Goal: Information Seeking & Learning: Learn about a topic

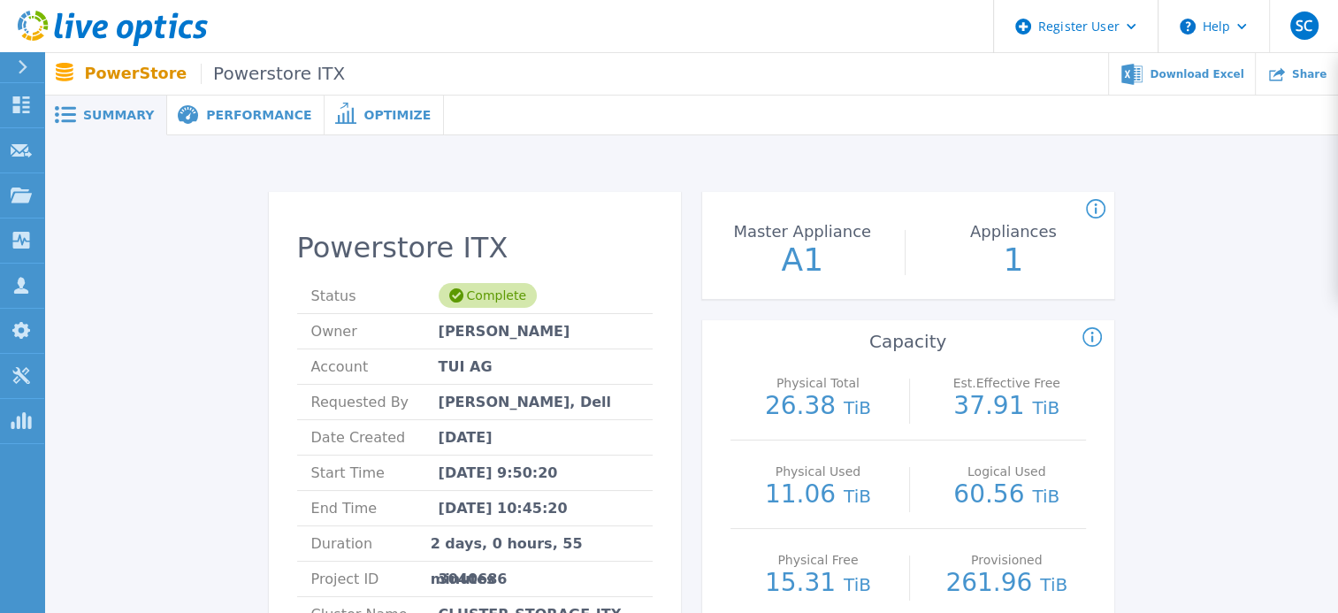
click at [237, 126] on div "Performance" at bounding box center [245, 116] width 157 height 40
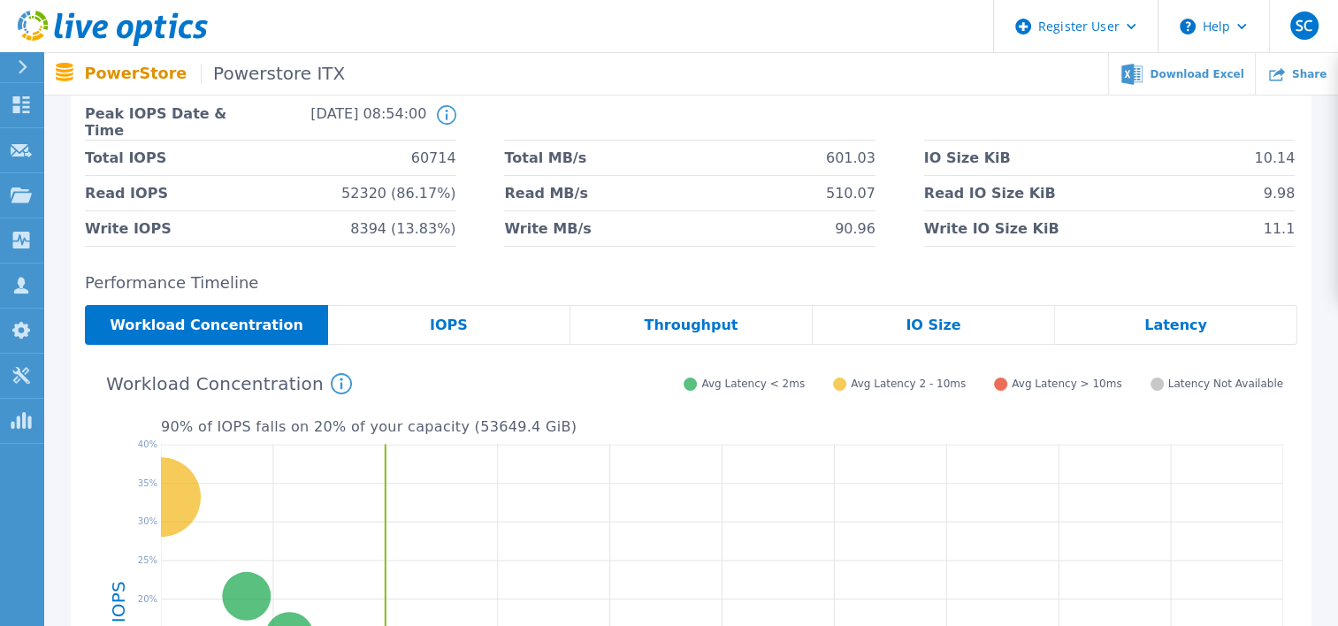
scroll to position [127, 0]
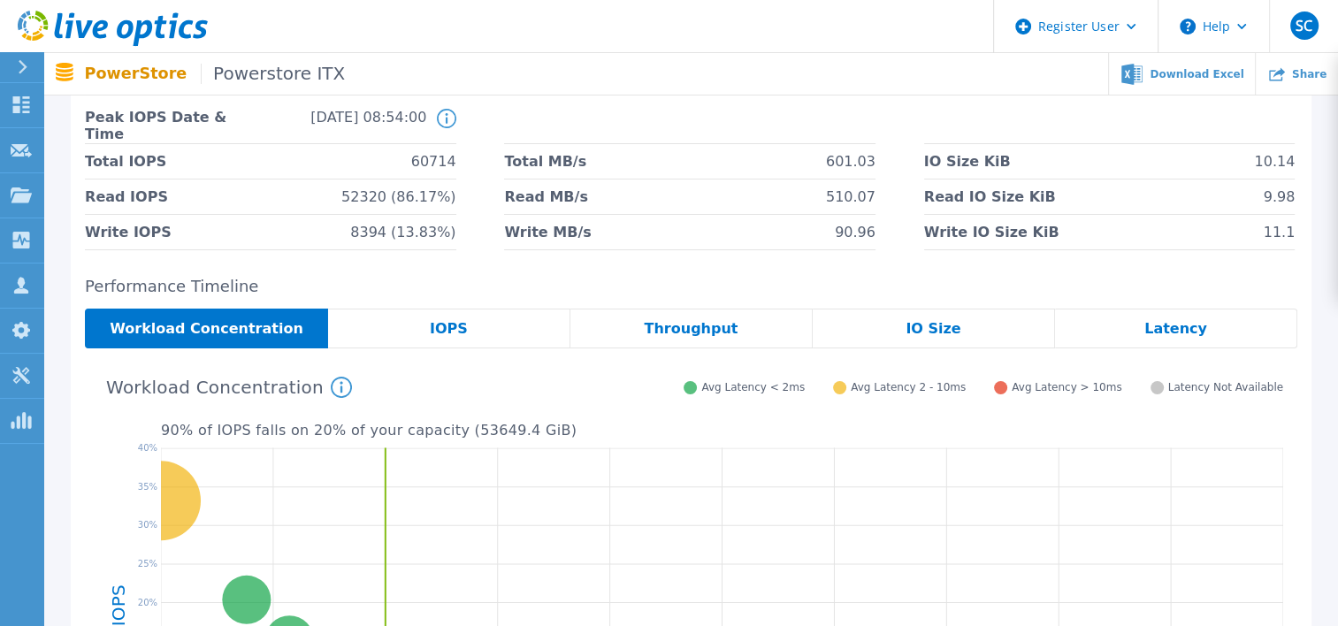
click at [262, 74] on span "Powerstore ITX" at bounding box center [273, 74] width 144 height 20
click at [445, 119] on icon at bounding box center [446, 118] width 19 height 19
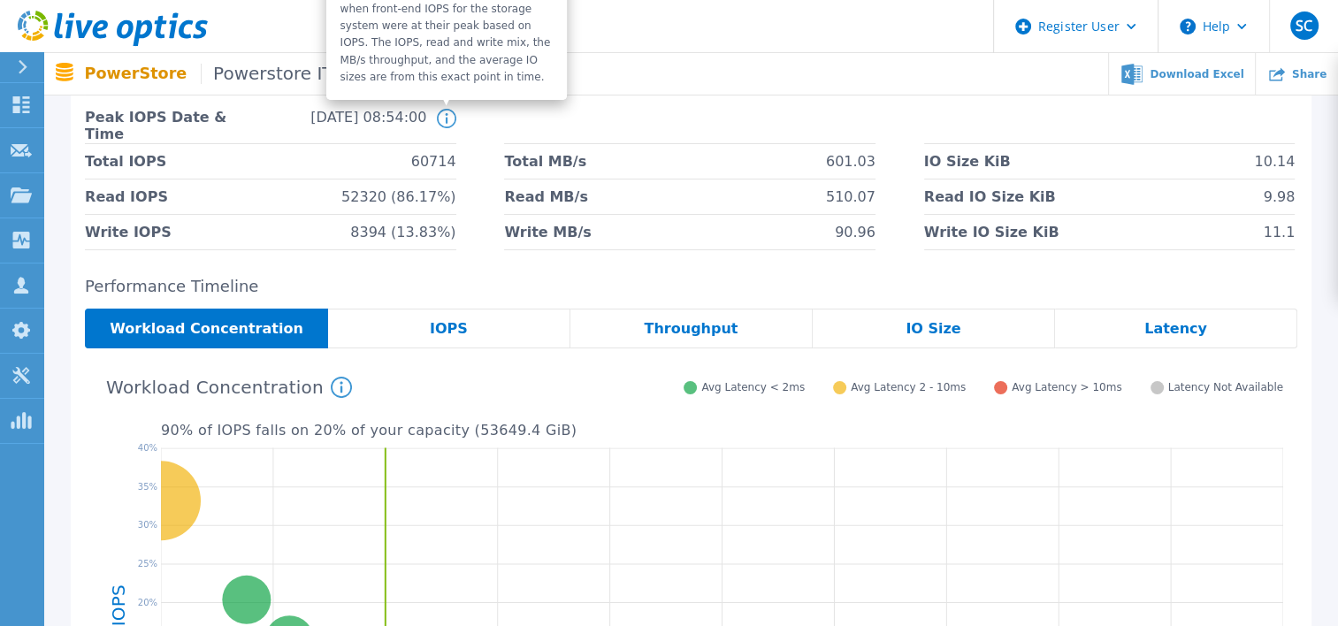
click at [470, 328] on div "IOPS" at bounding box center [449, 329] width 242 height 40
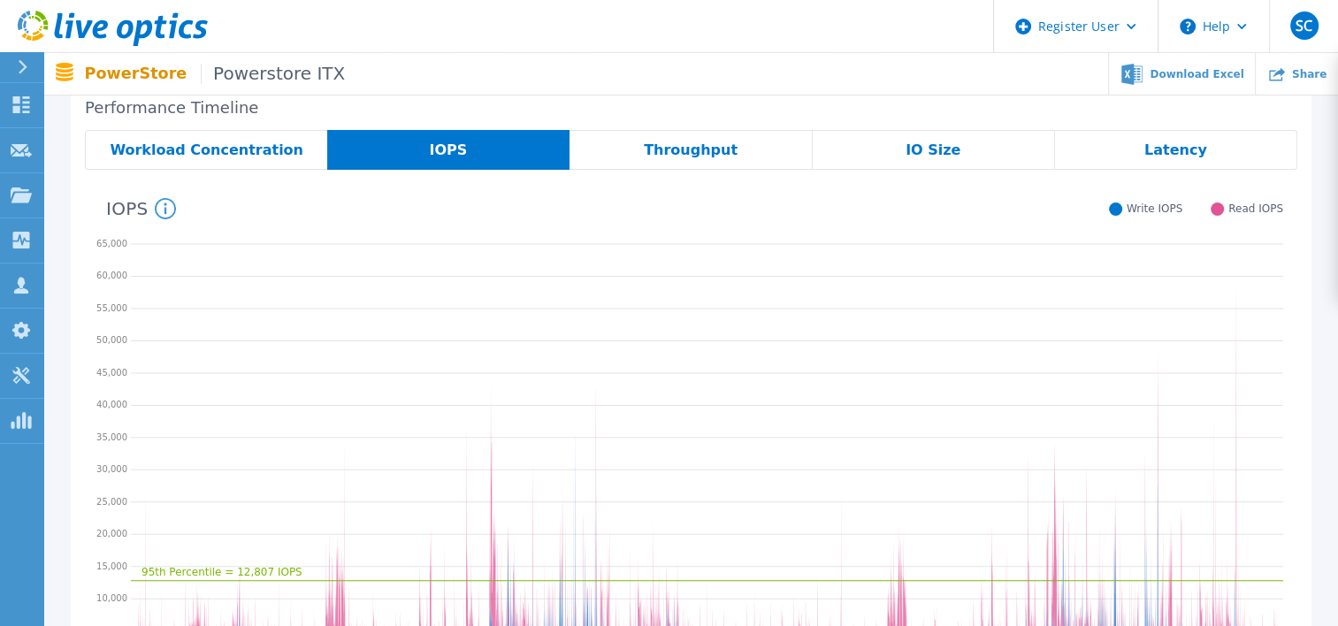
scroll to position [291, 0]
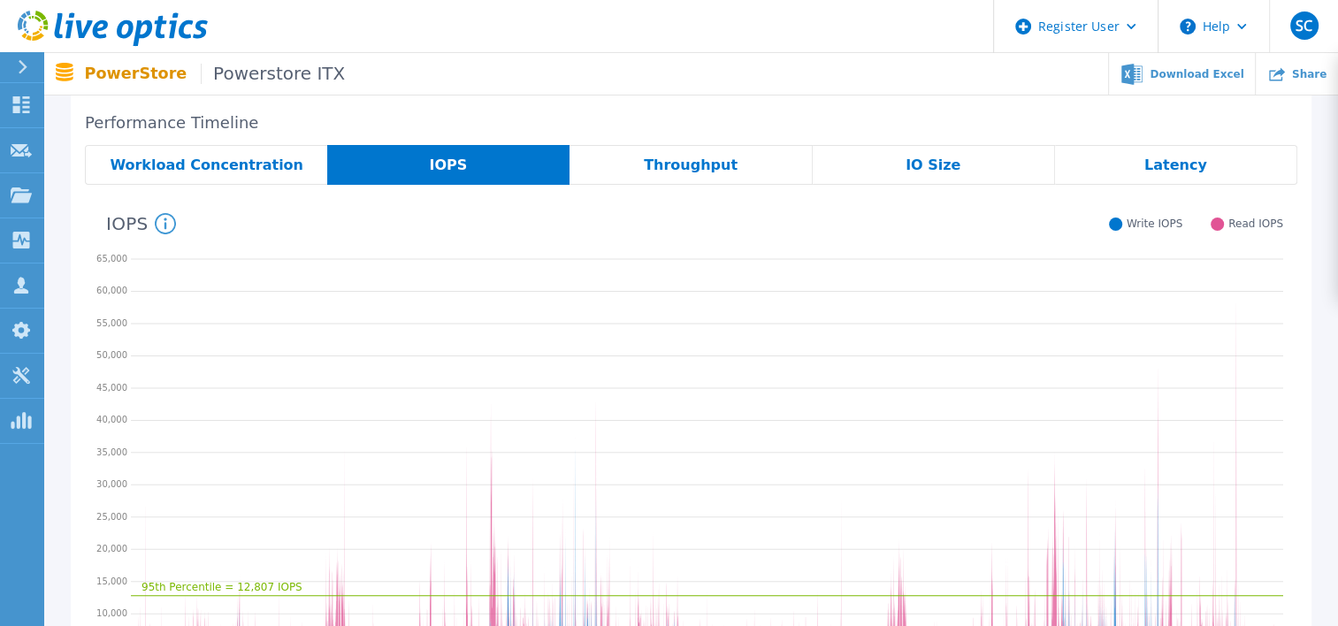
click at [700, 158] on span "Throughput" at bounding box center [691, 165] width 94 height 14
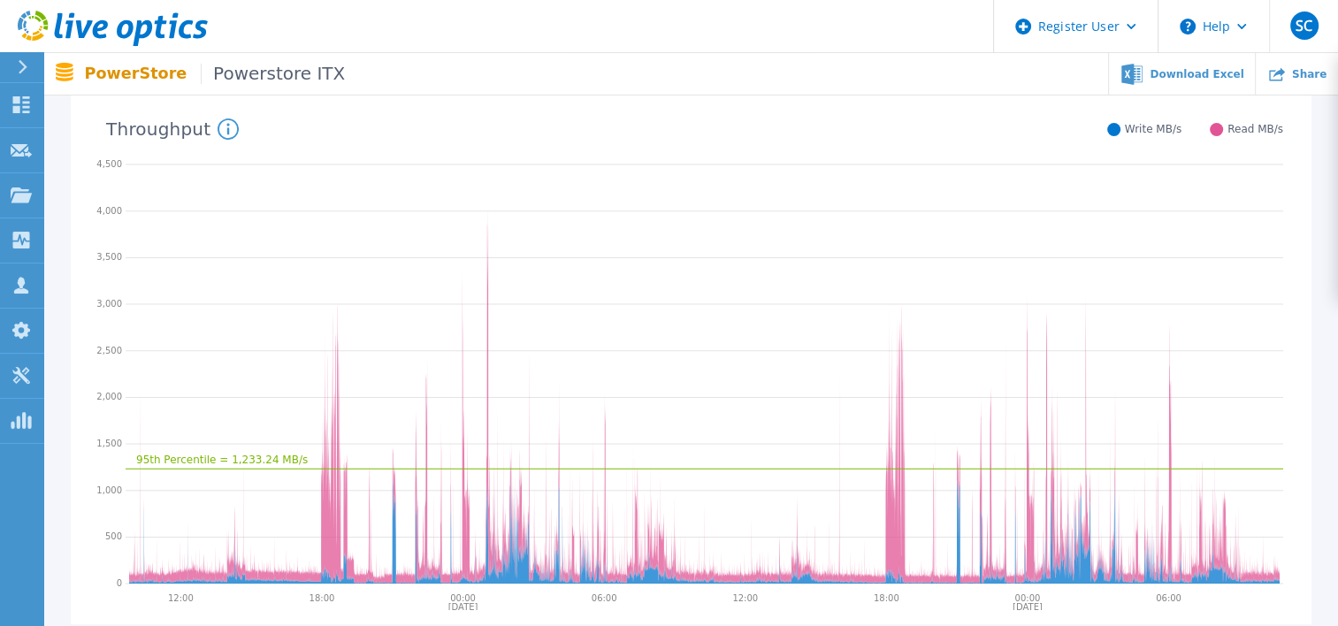
scroll to position [368, 0]
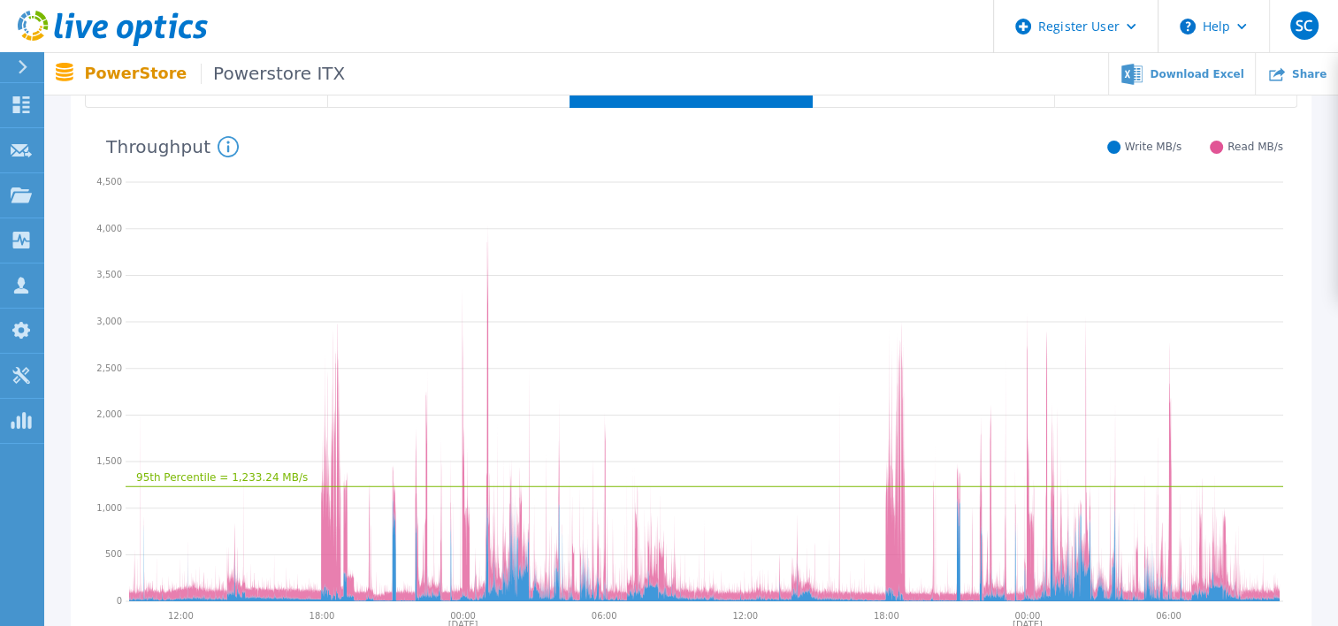
click at [481, 304] on icon "95th Percentile = 1,233.24 MB/s" at bounding box center [705, 389] width 1158 height 442
click at [492, 289] on icon "95th Percentile = 1,233.24 MB/s" at bounding box center [705, 389] width 1158 height 442
click at [487, 260] on icon "95th Percentile = 1,233.24 MB/s" at bounding box center [705, 389] width 1158 height 442
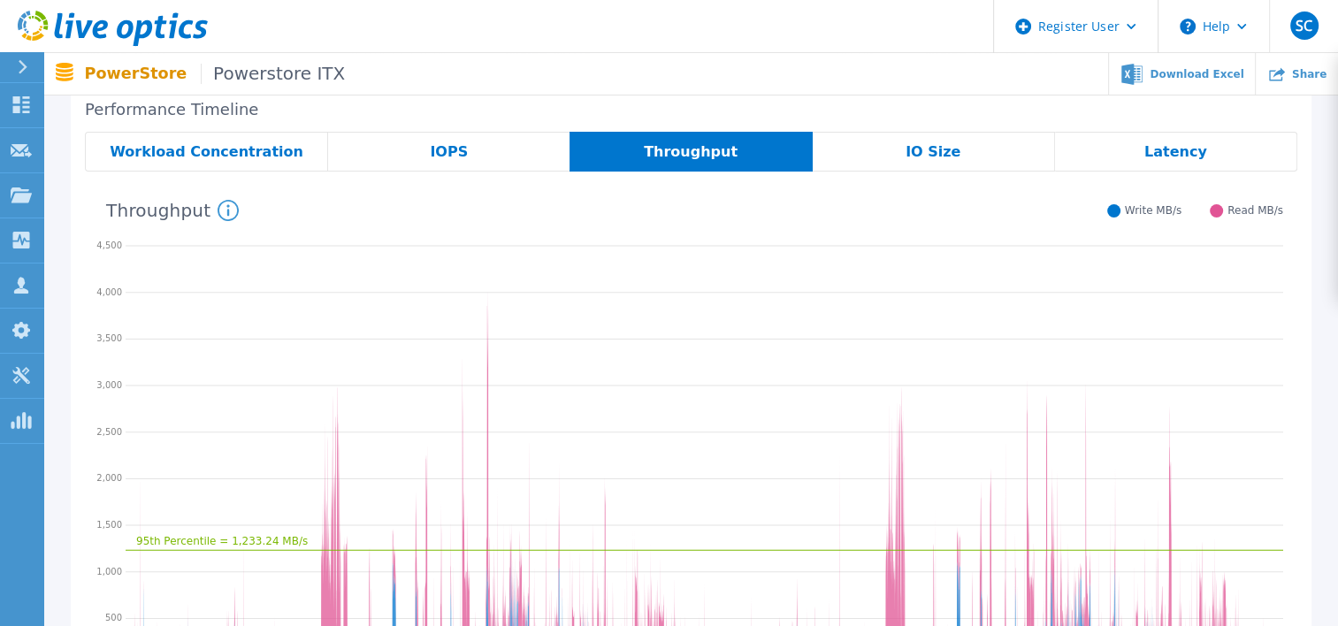
scroll to position [246, 0]
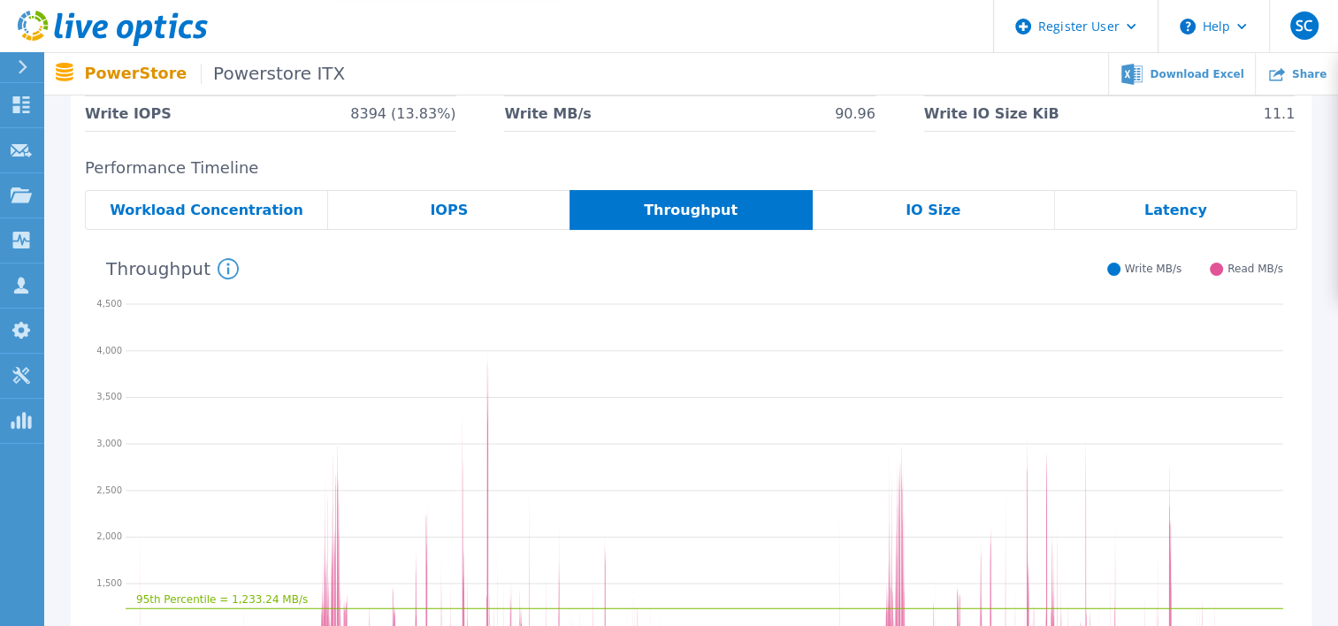
click at [936, 203] on span "IO Size" at bounding box center [933, 210] width 55 height 14
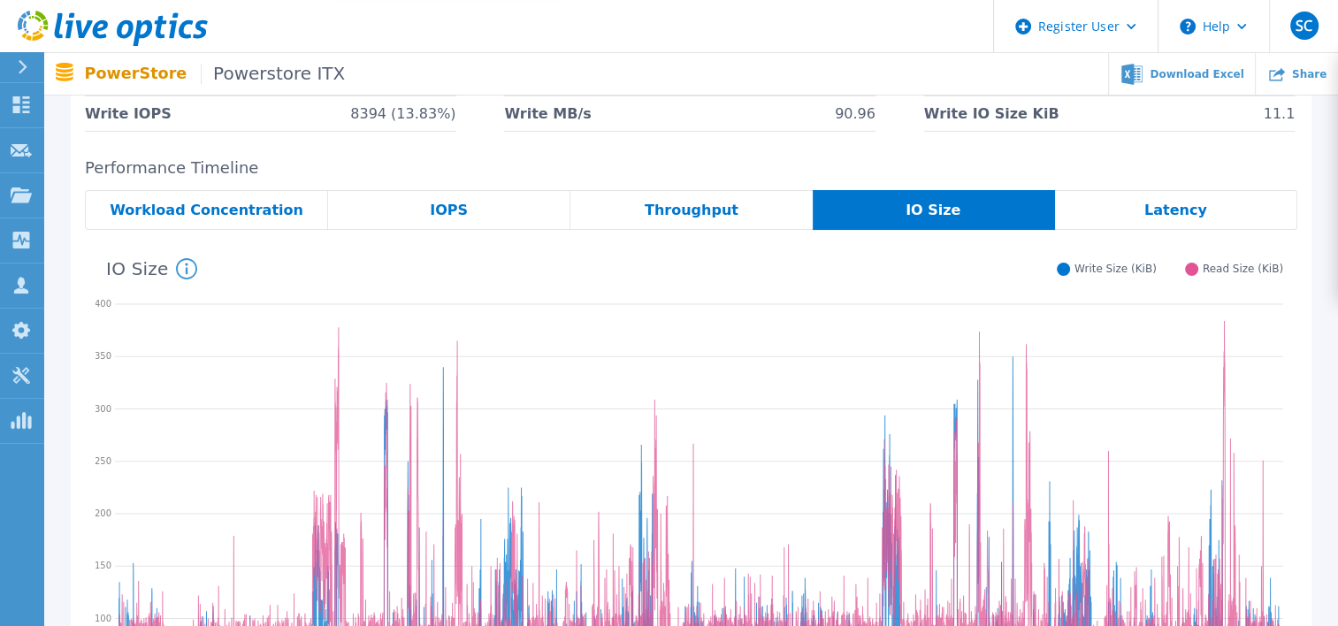
click at [1167, 205] on span "Latency" at bounding box center [1175, 210] width 63 height 14
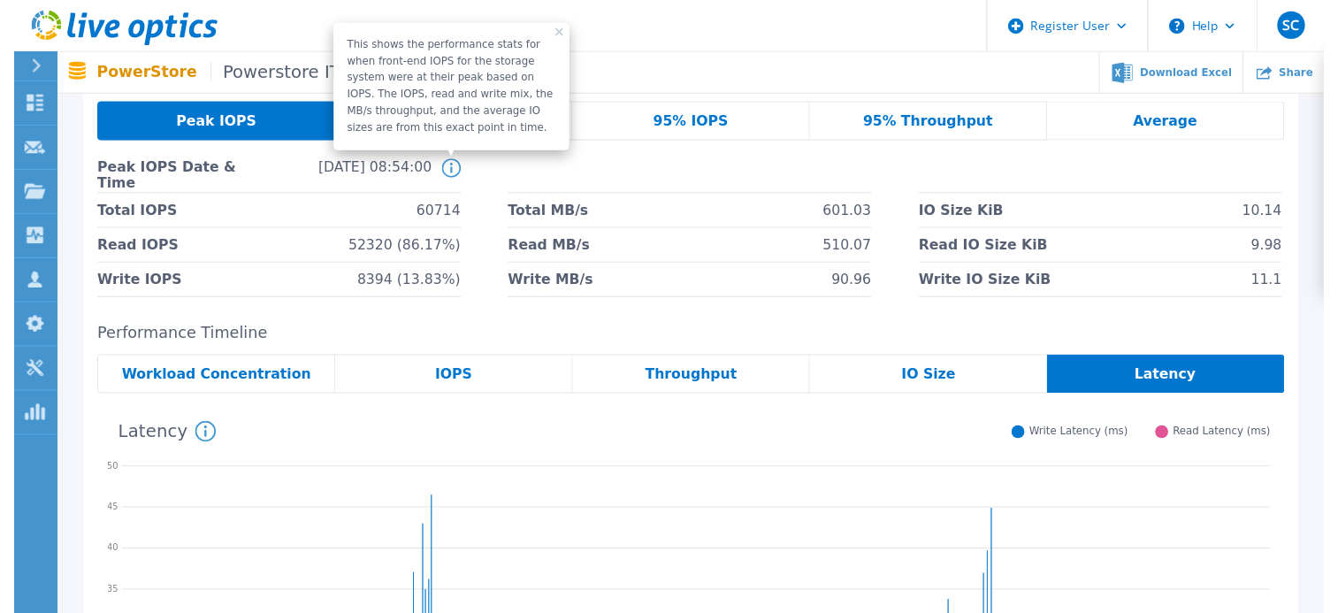
scroll to position [0, 0]
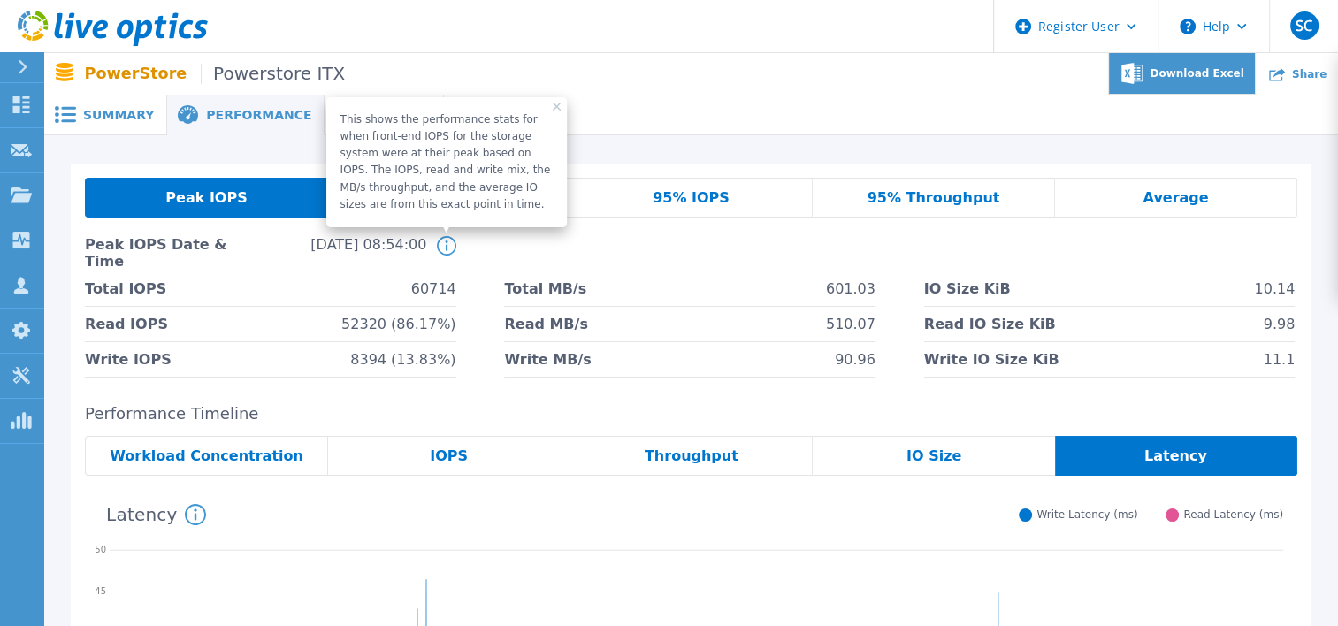
click at [1213, 76] on span "Download Excel" at bounding box center [1197, 73] width 94 height 11
click at [244, 117] on span "Performance" at bounding box center [258, 115] width 105 height 12
click at [106, 111] on span "Summary" at bounding box center [118, 115] width 71 height 12
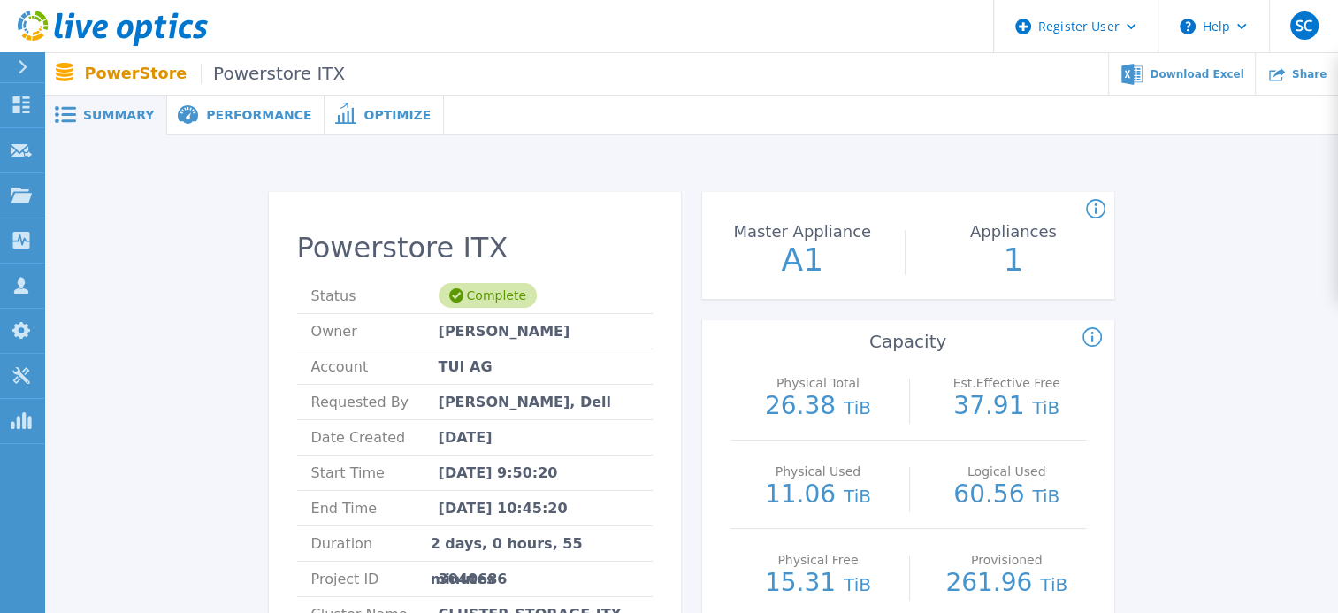
click at [1096, 209] on icon at bounding box center [1096, 208] width 3 height 11
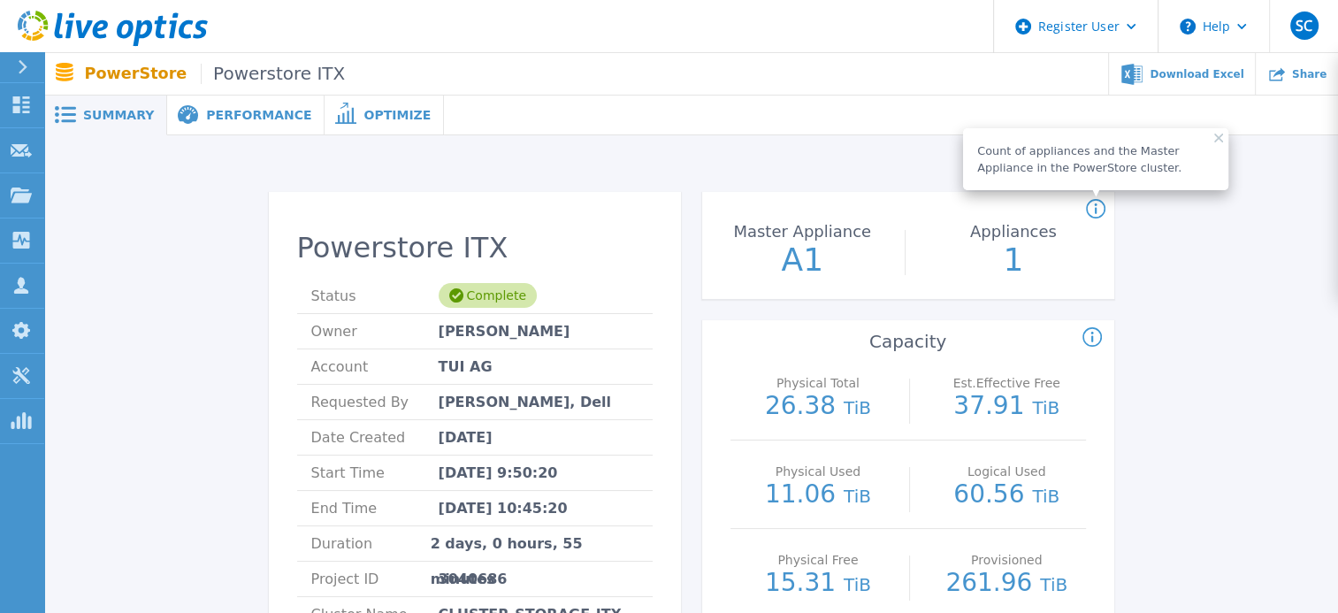
click at [218, 120] on span "Performance" at bounding box center [258, 115] width 105 height 12
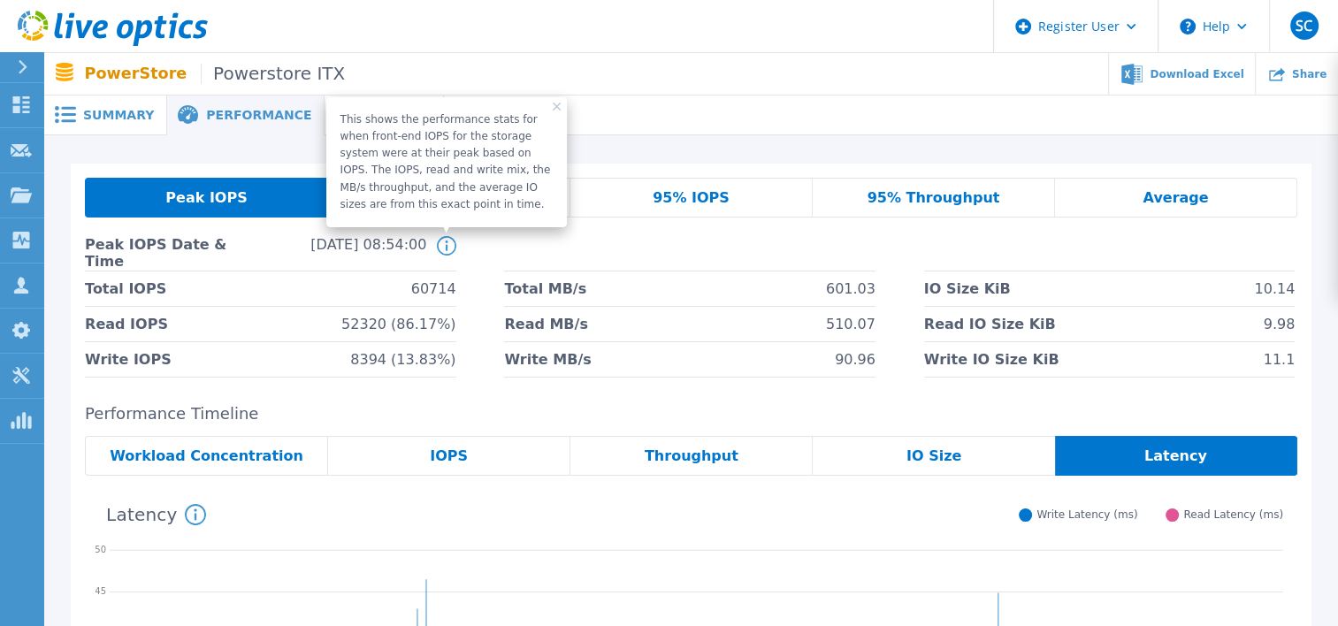
click at [713, 195] on span "95% IOPS" at bounding box center [691, 198] width 77 height 14
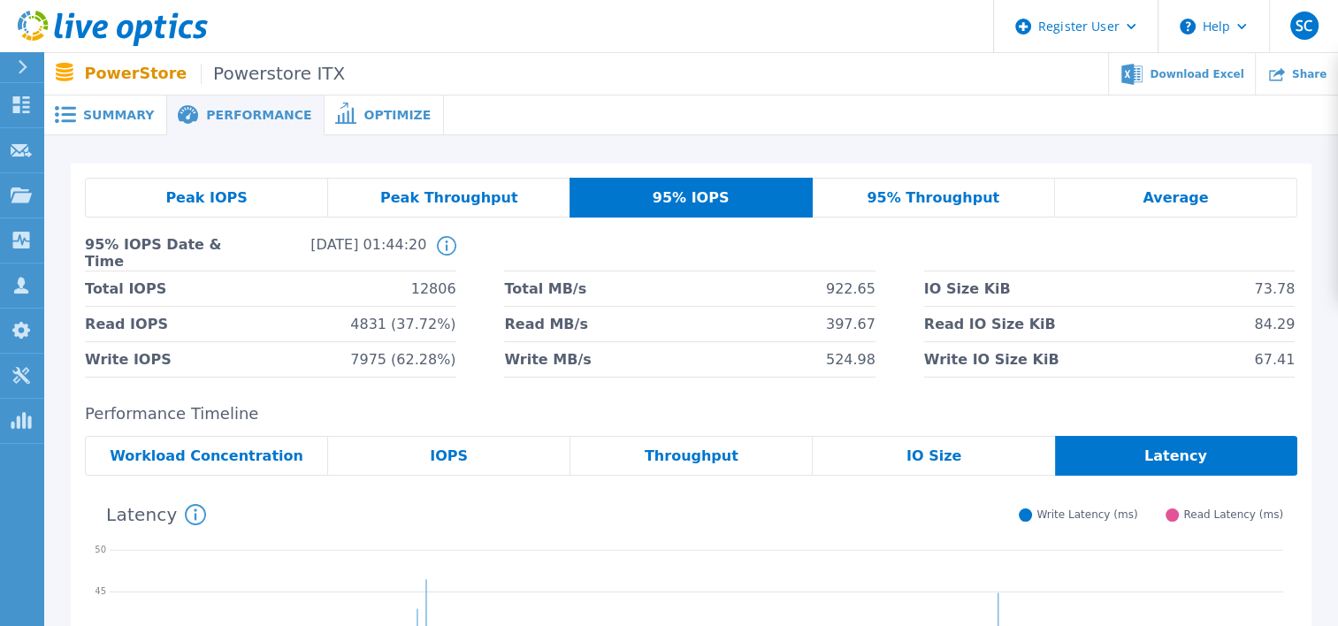
click at [949, 195] on span "95% Throughput" at bounding box center [933, 198] width 133 height 14
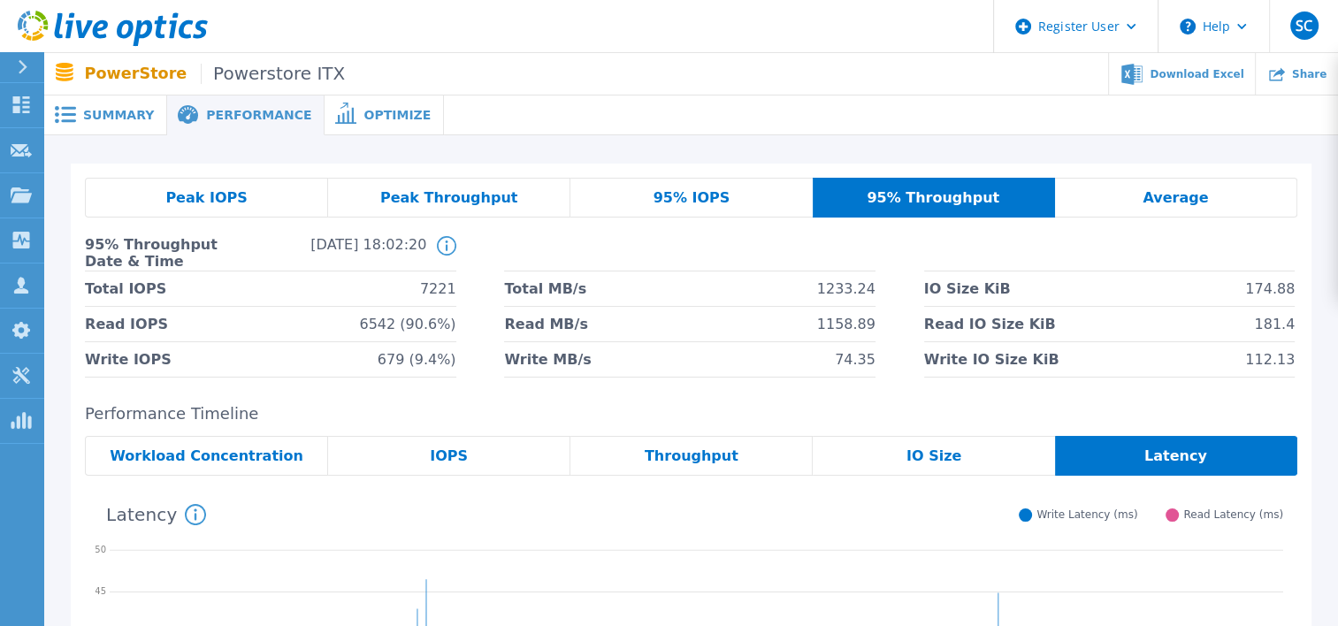
click at [363, 109] on span "Optimize" at bounding box center [396, 115] width 67 height 12
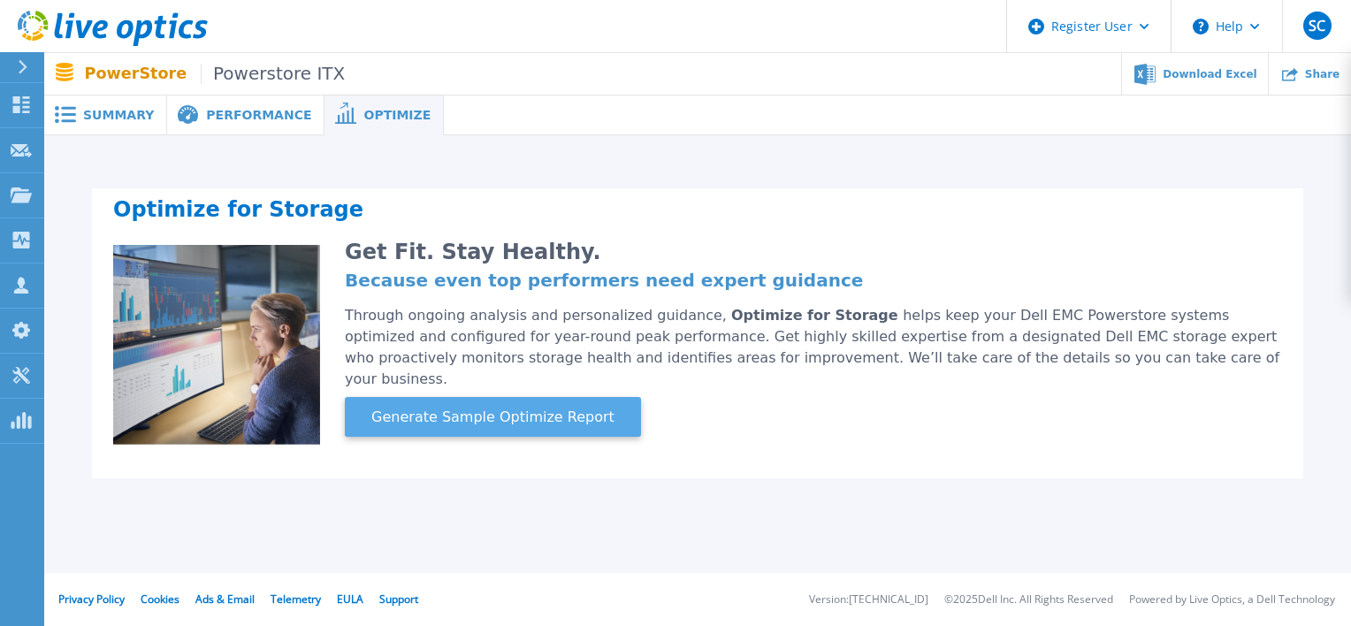
click at [496, 407] on span "Generate Sample Optimize Report" at bounding box center [492, 417] width 257 height 21
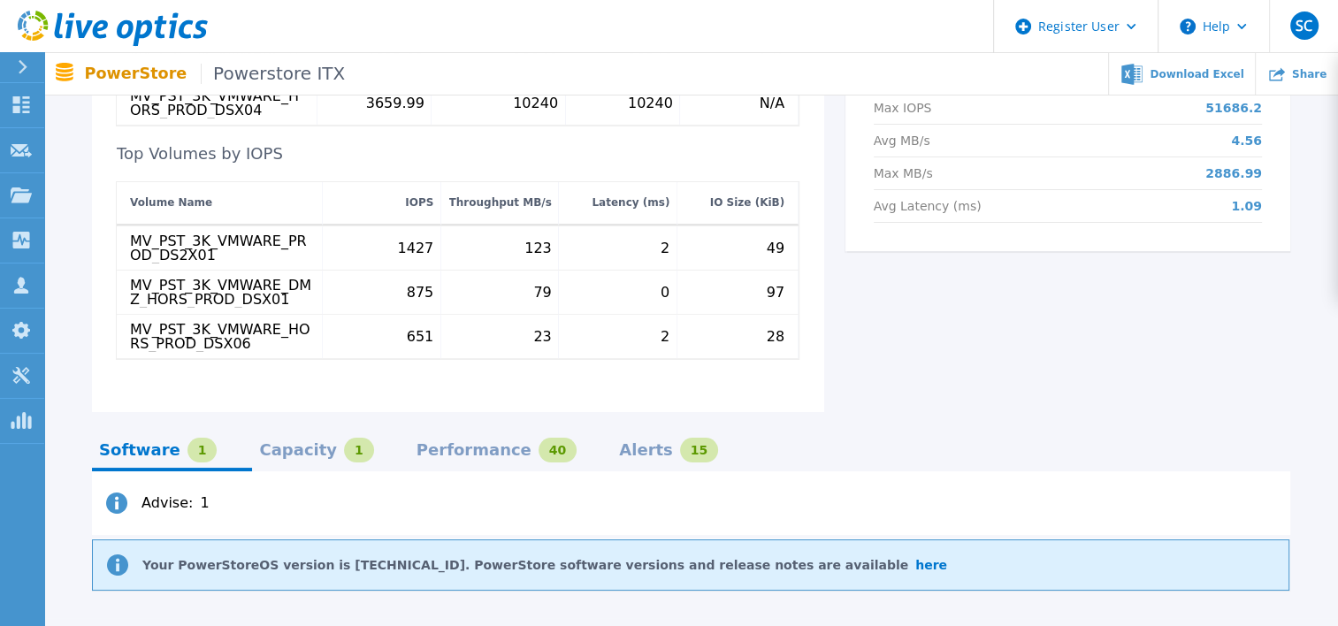
scroll to position [930, 0]
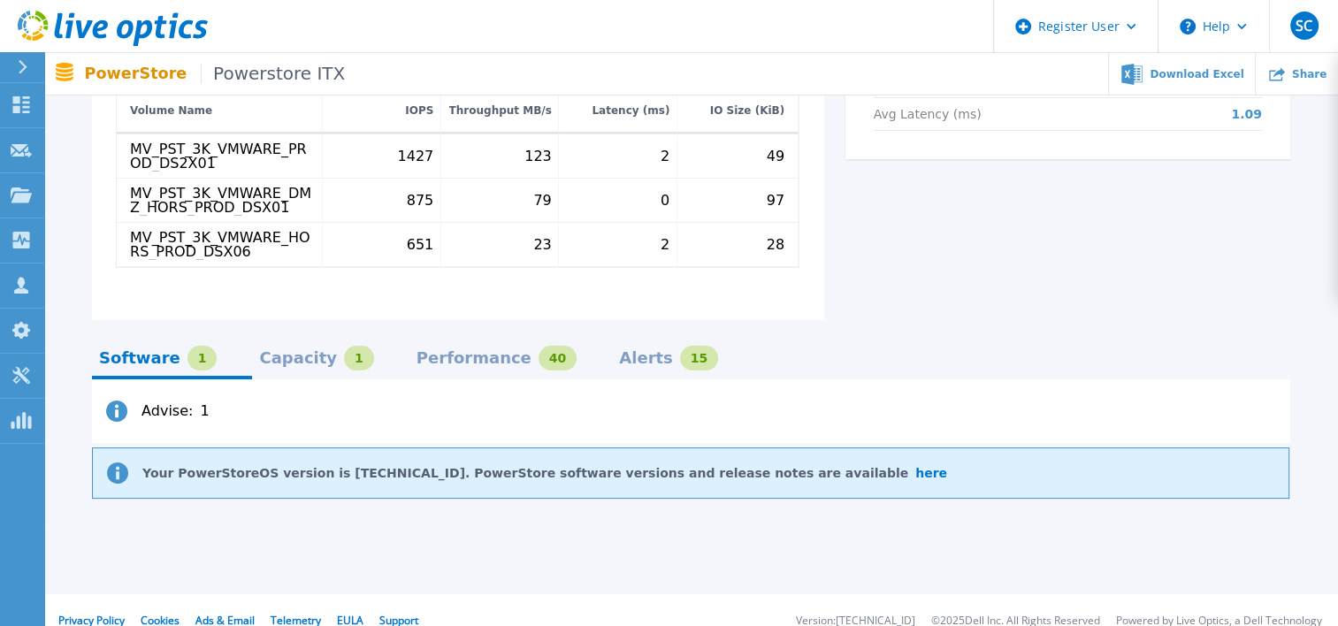
click at [287, 351] on div "Capacity" at bounding box center [298, 358] width 78 height 14
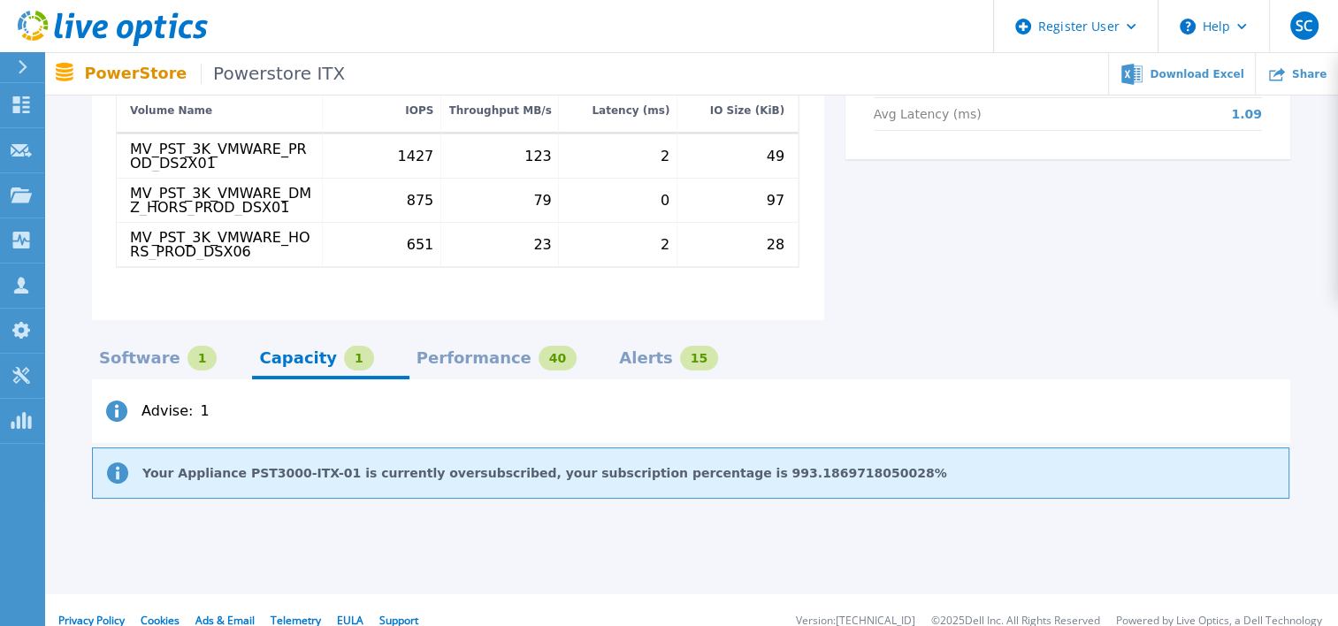
click at [460, 351] on div "Performance" at bounding box center [474, 358] width 115 height 14
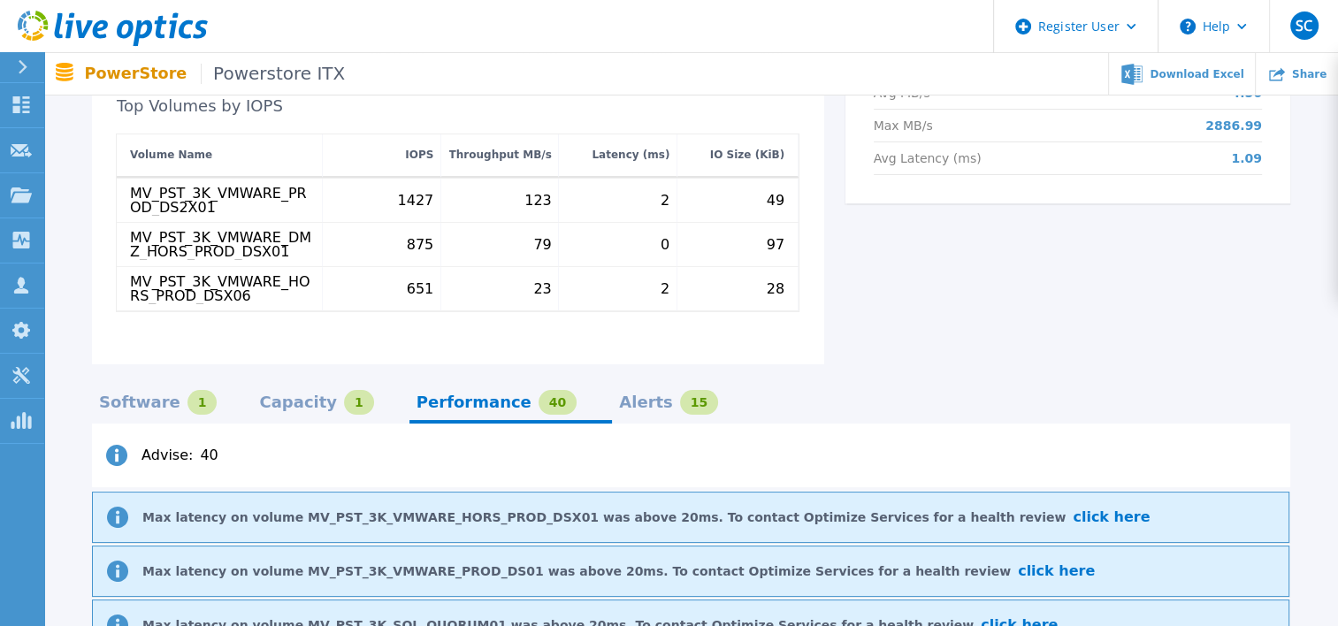
scroll to position [884, 0]
click at [619, 397] on div "Alerts" at bounding box center [646, 404] width 54 height 14
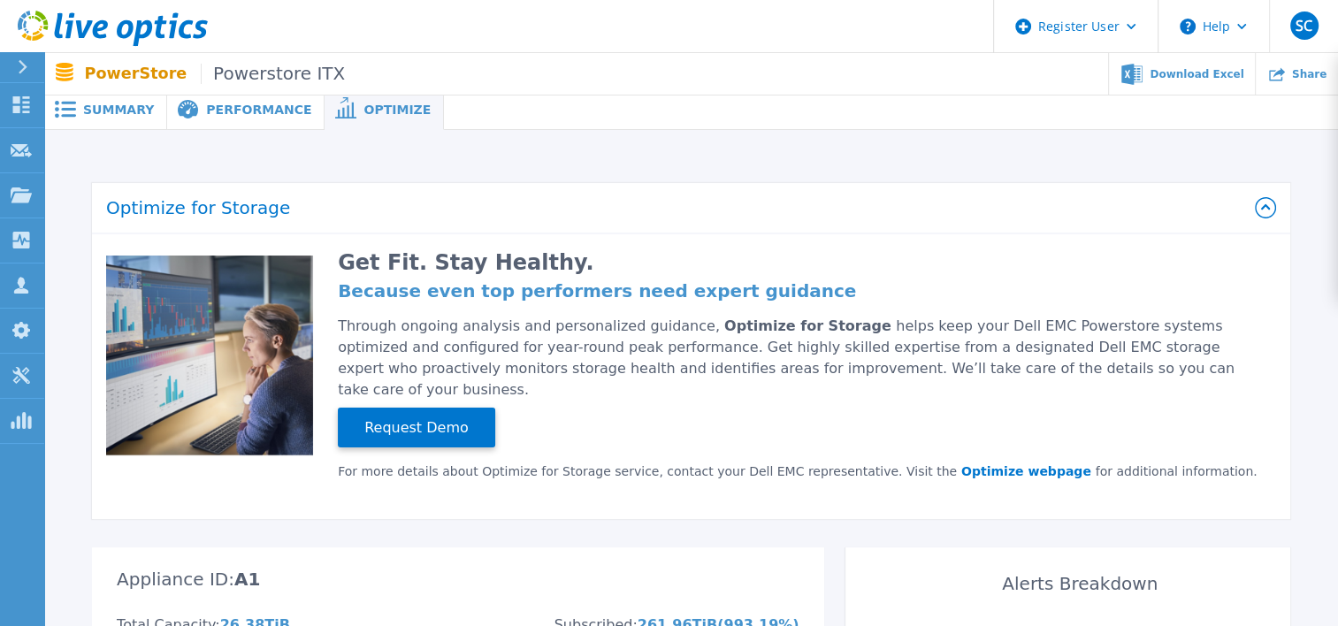
scroll to position [0, 0]
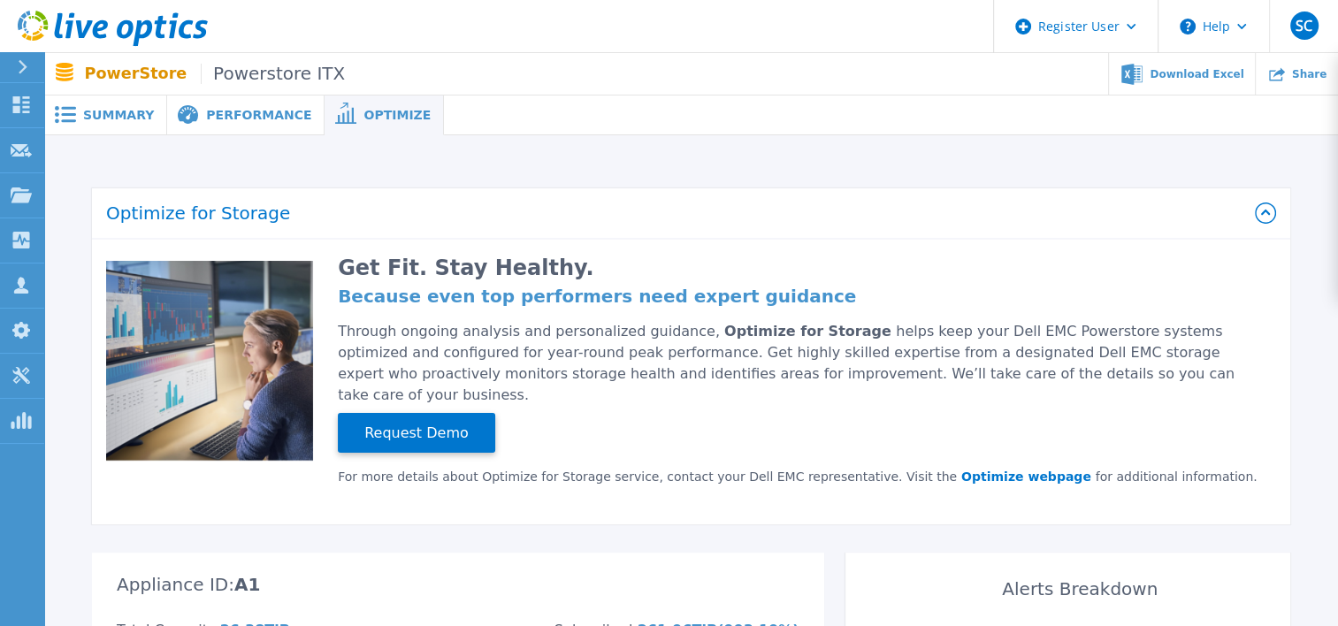
click at [260, 74] on span "Powerstore ITX" at bounding box center [273, 74] width 144 height 20
click at [126, 52] on link at bounding box center [104, 26] width 208 height 53
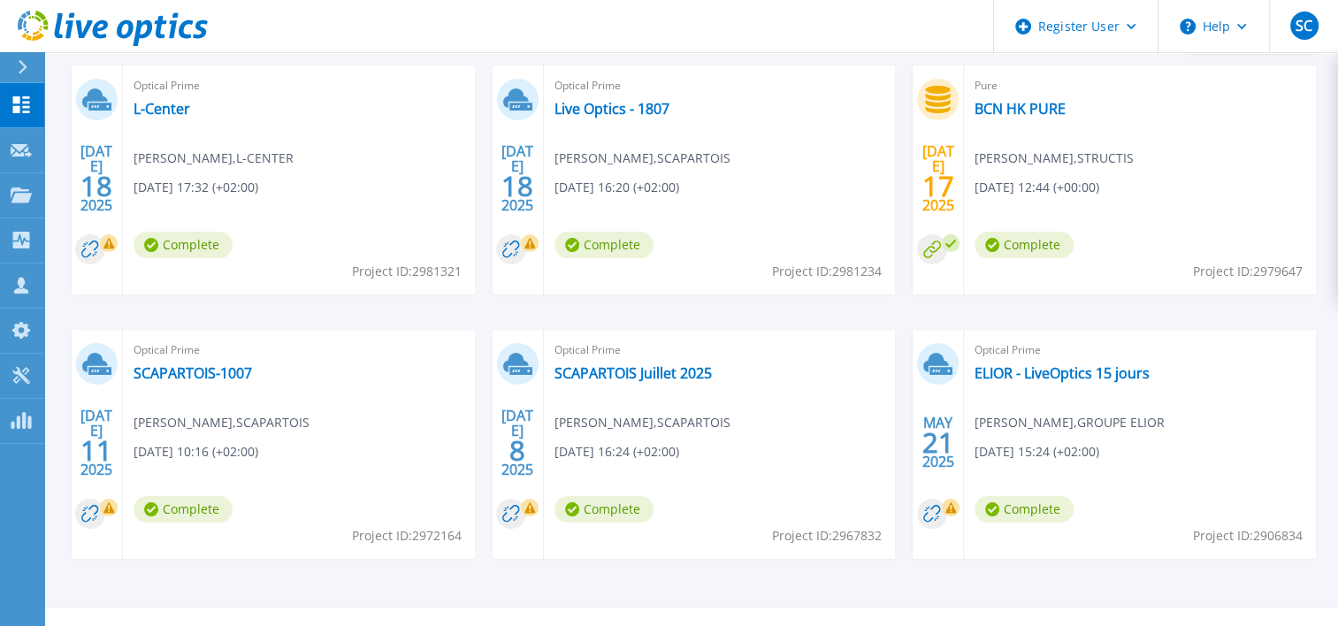
scroll to position [354, 0]
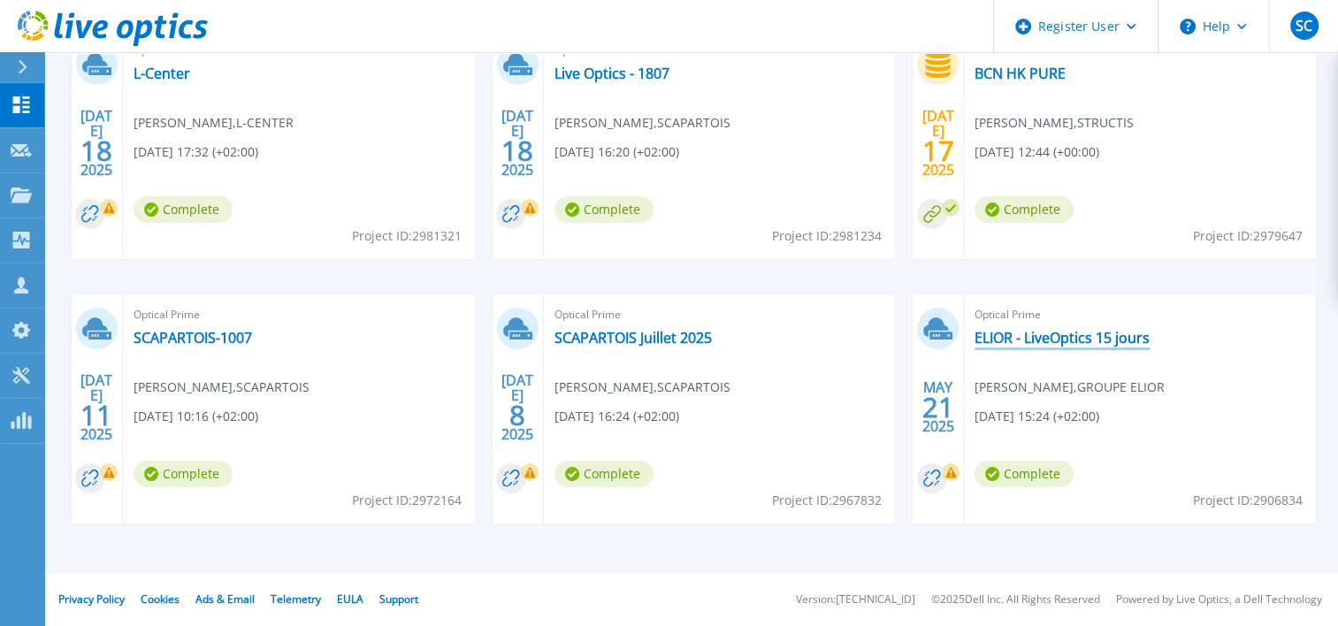
click at [1006, 336] on link "ELIOR - LiveOptics 15 jours" at bounding box center [1062, 338] width 175 height 18
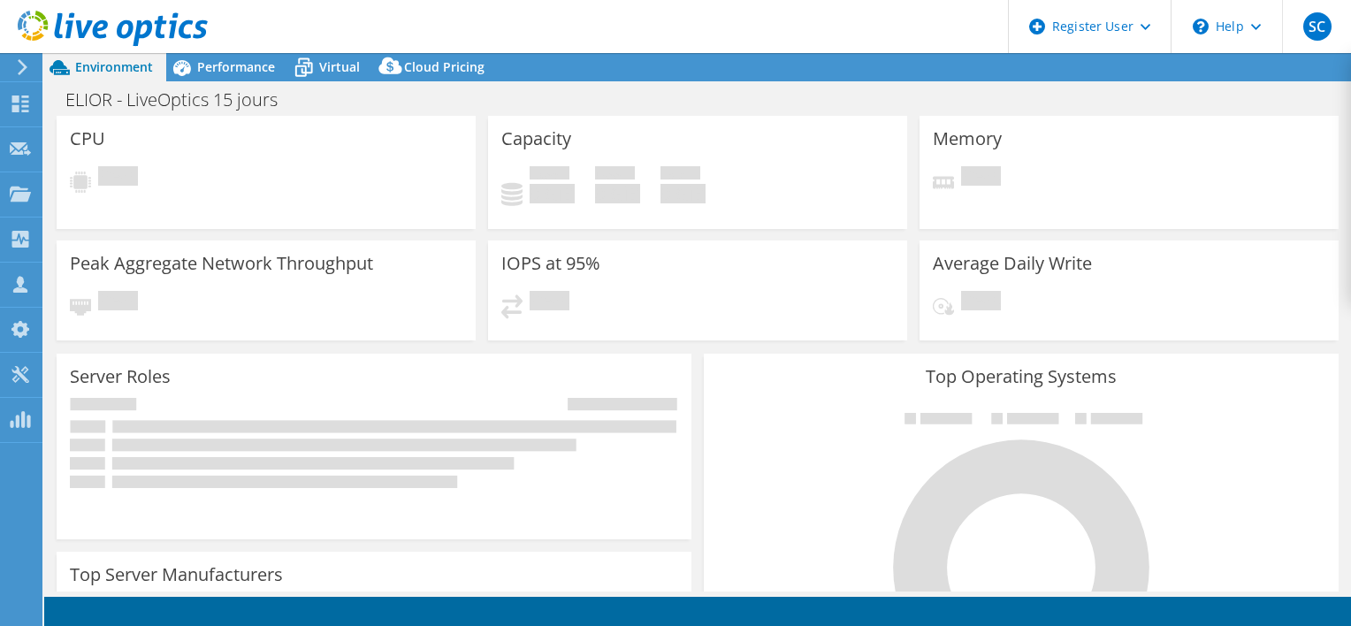
select select "USD"
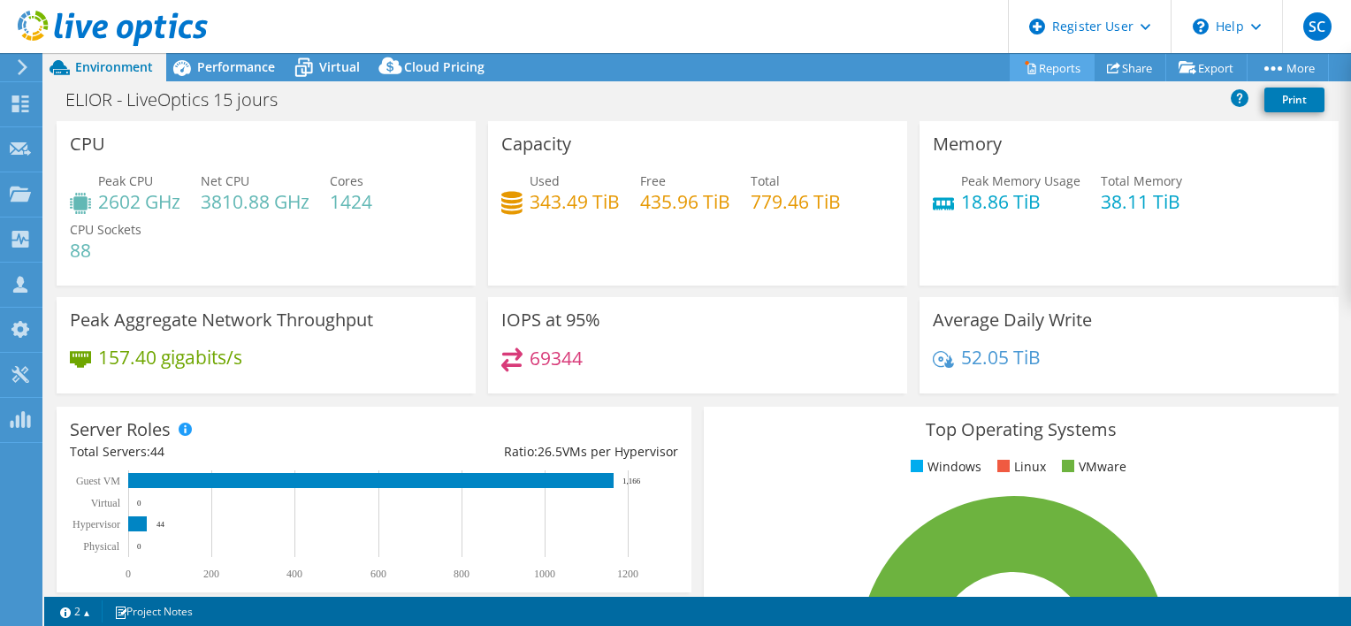
click at [1036, 76] on link "Reports" at bounding box center [1052, 67] width 85 height 27
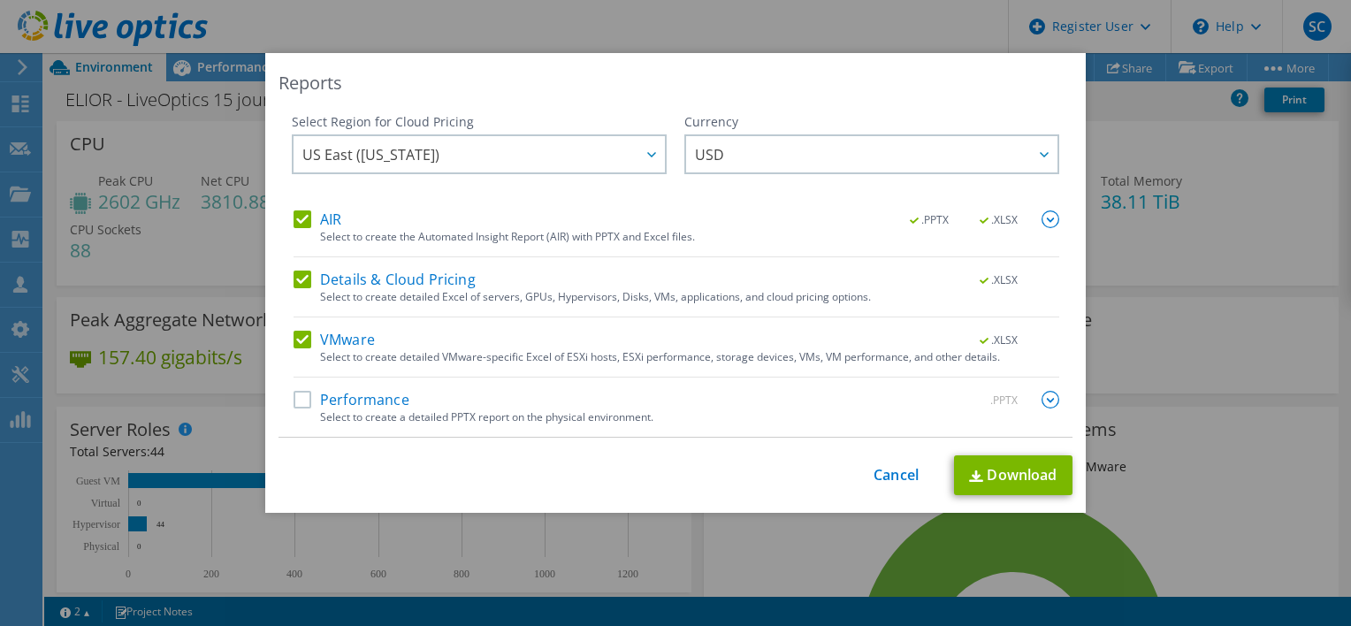
click at [895, 486] on div "This process may take a while, please wait... Cancel Download" at bounding box center [676, 475] width 794 height 40
click at [893, 481] on link "Cancel" at bounding box center [896, 475] width 45 height 17
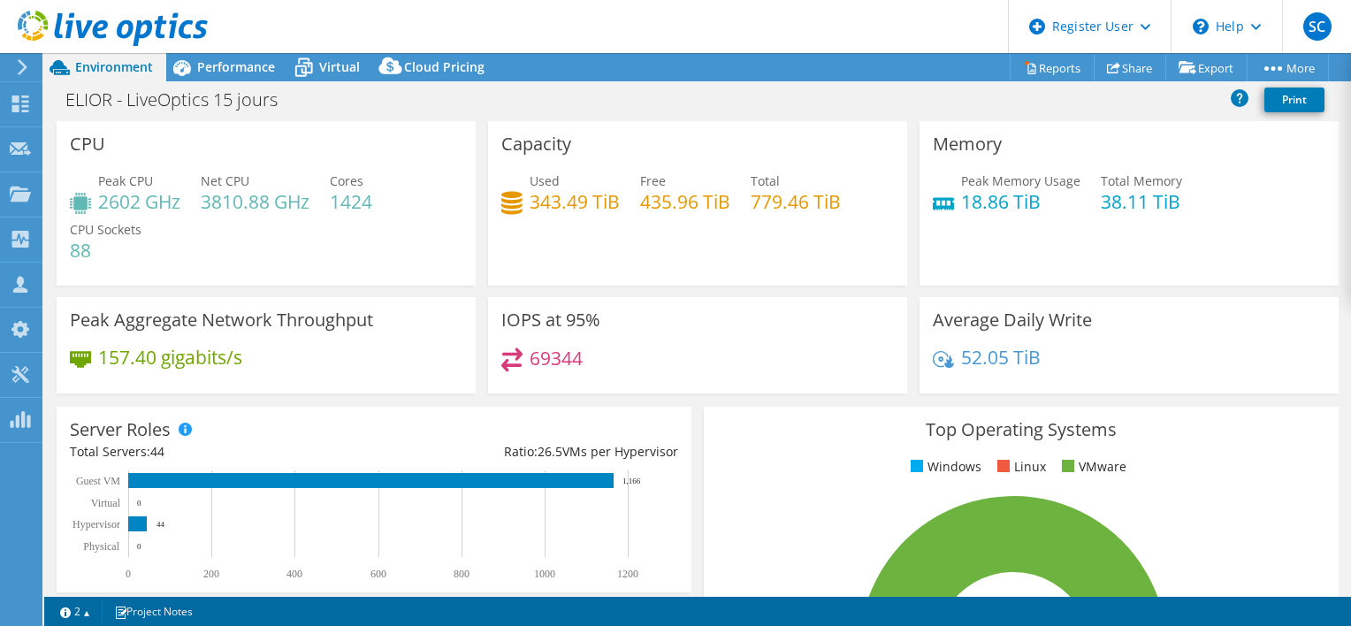
click at [78, 28] on use at bounding box center [113, 28] width 190 height 35
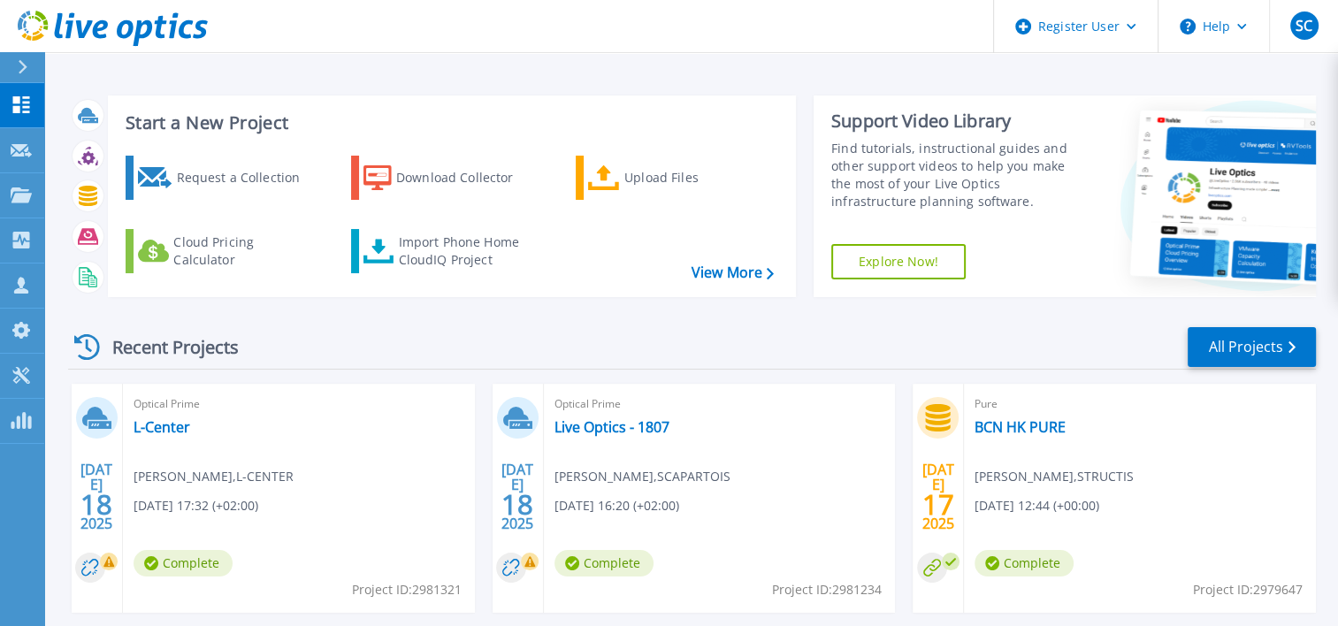
click at [180, 348] on div "Recent Projects" at bounding box center [165, 346] width 195 height 43
click at [82, 187] on p "Projects" at bounding box center [69, 196] width 47 height 46
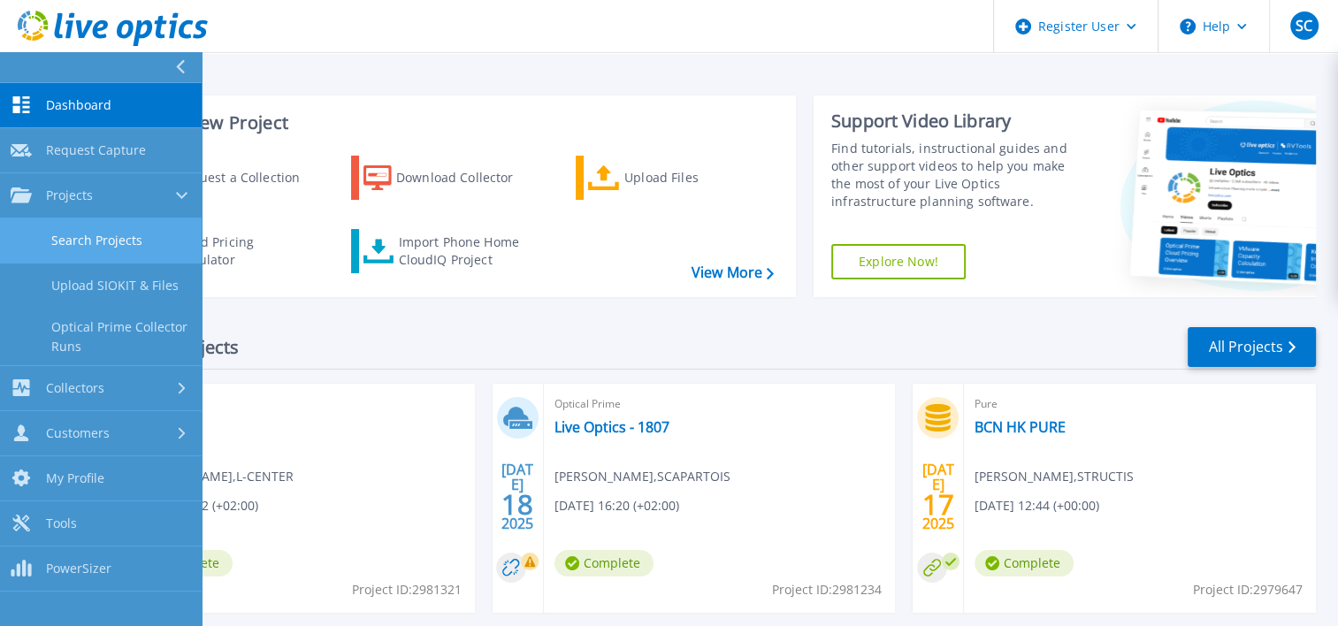
click at [115, 233] on link "Search Projects" at bounding box center [101, 240] width 202 height 45
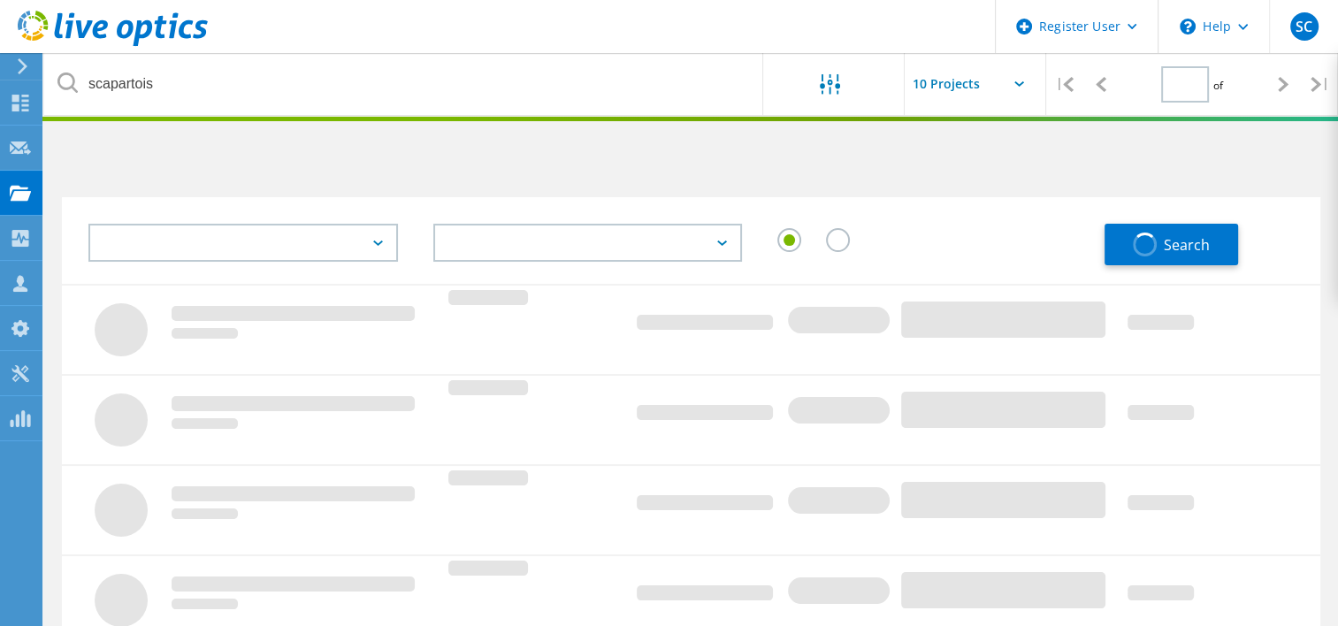
type input "1"
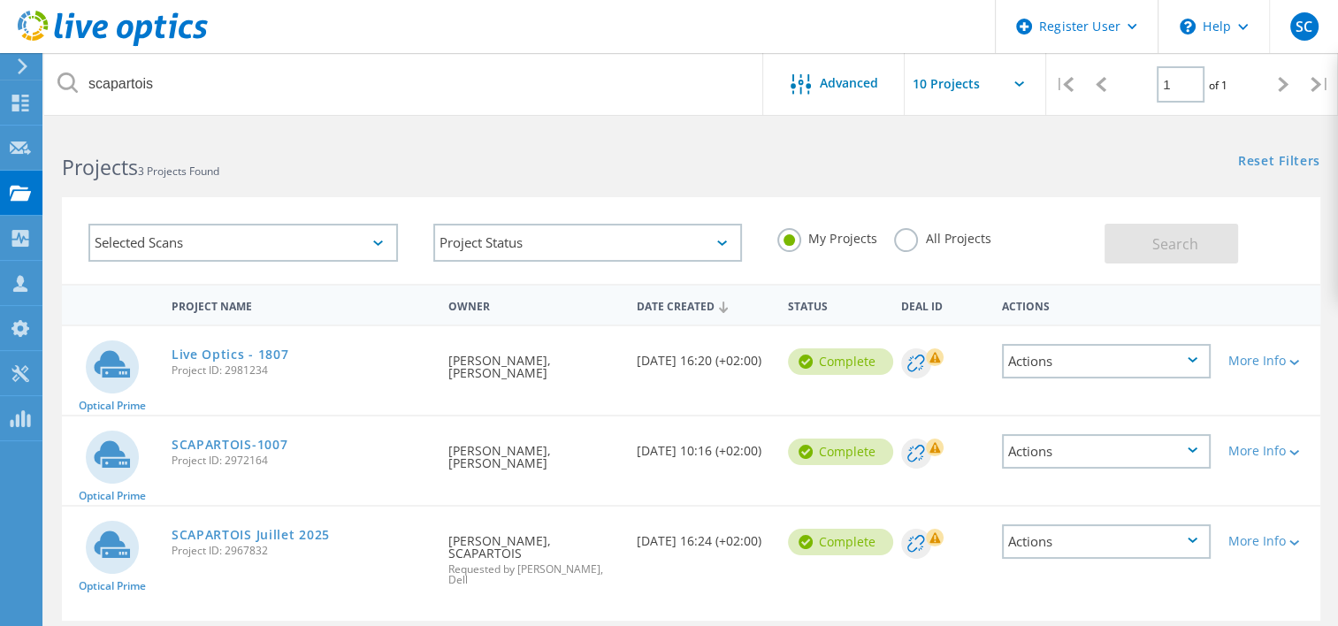
click at [900, 236] on label "All Projects" at bounding box center [942, 236] width 96 height 17
click at [0, 0] on input "All Projects" at bounding box center [0, 0] width 0 height 0
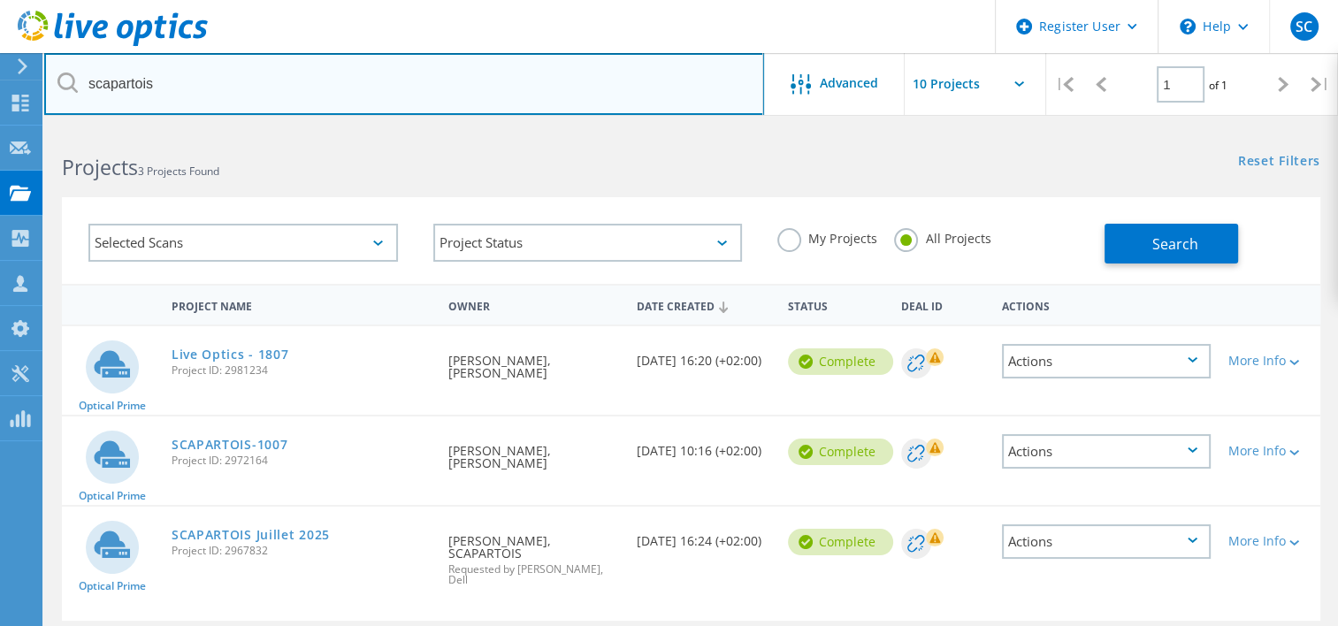
drag, startPoint x: 165, startPoint y: 88, endPoint x: 64, endPoint y: 85, distance: 101.7
click at [64, 85] on div "scapartois" at bounding box center [403, 84] width 719 height 62
type input "TUI"
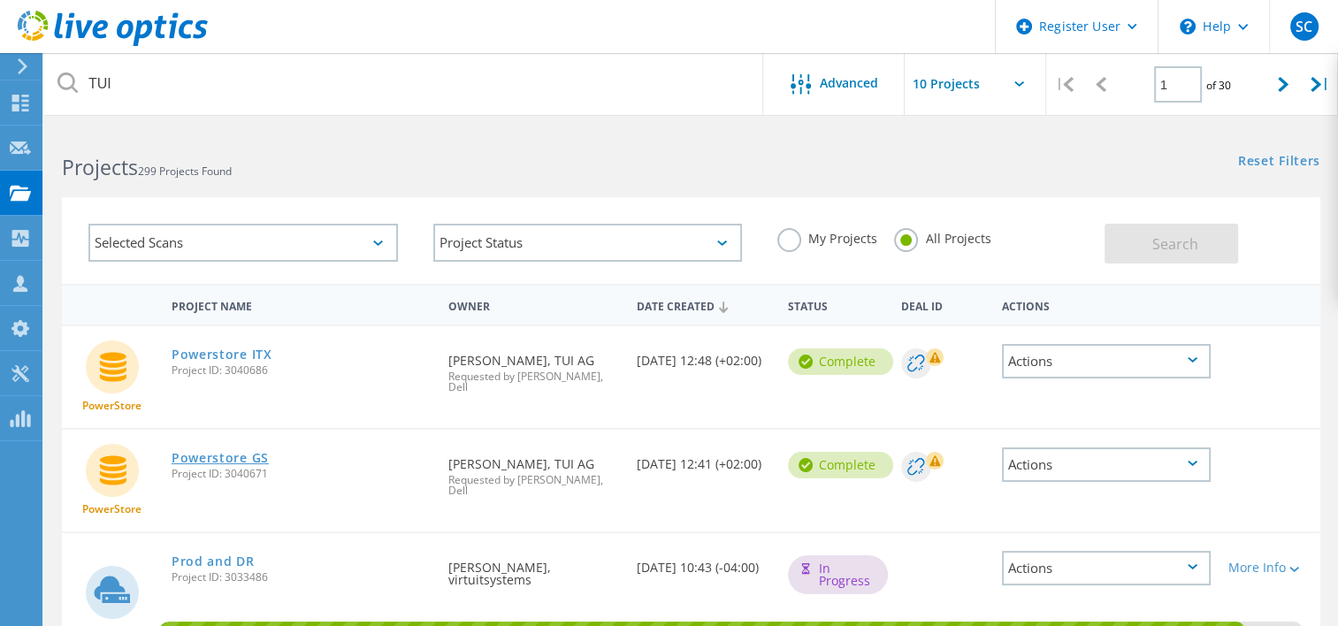
click at [220, 452] on link "Powerstore GS" at bounding box center [220, 458] width 97 height 12
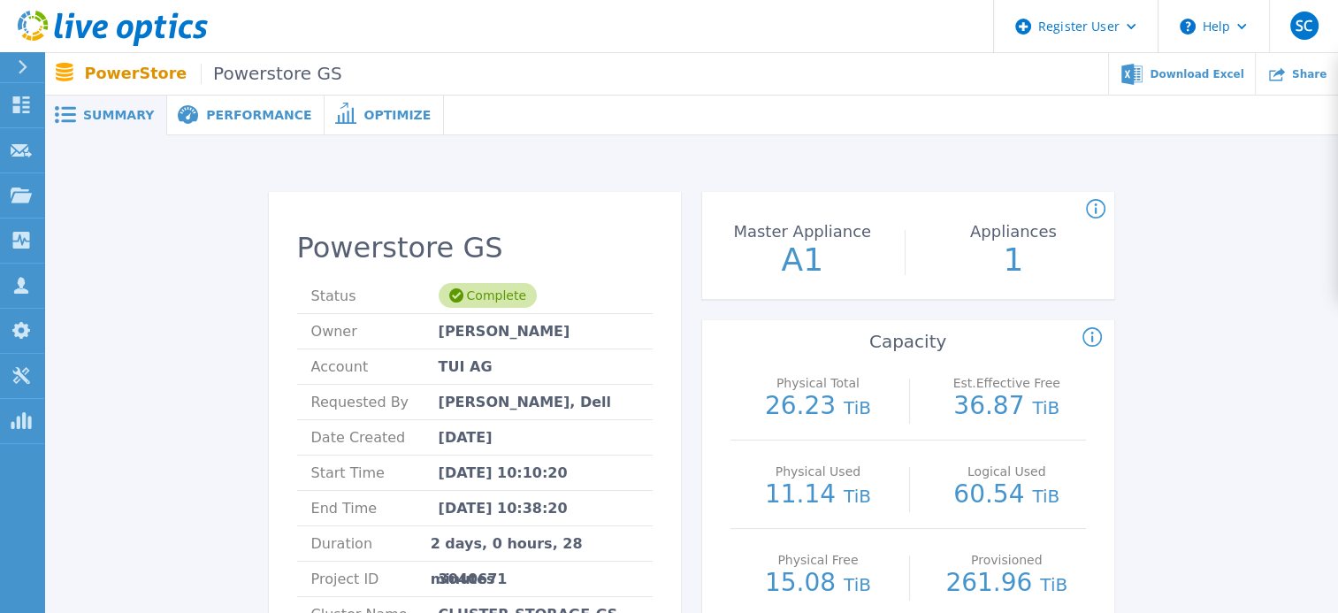
click at [230, 109] on span "Performance" at bounding box center [258, 115] width 105 height 12
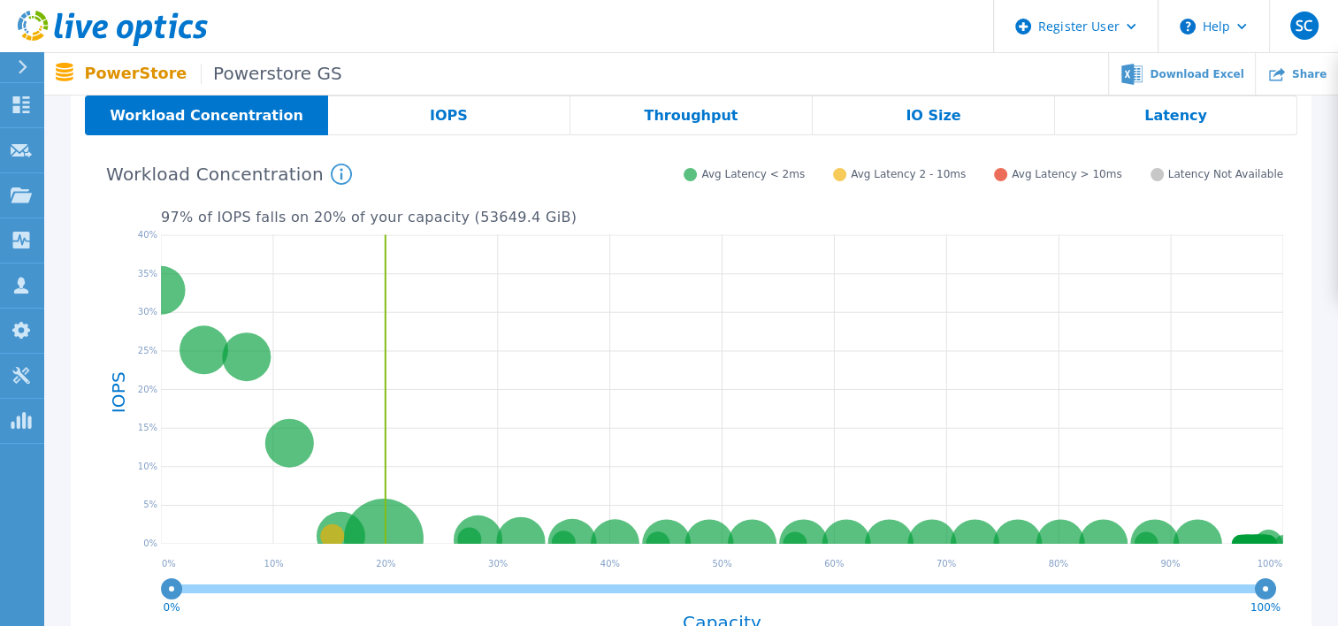
scroll to position [336, 0]
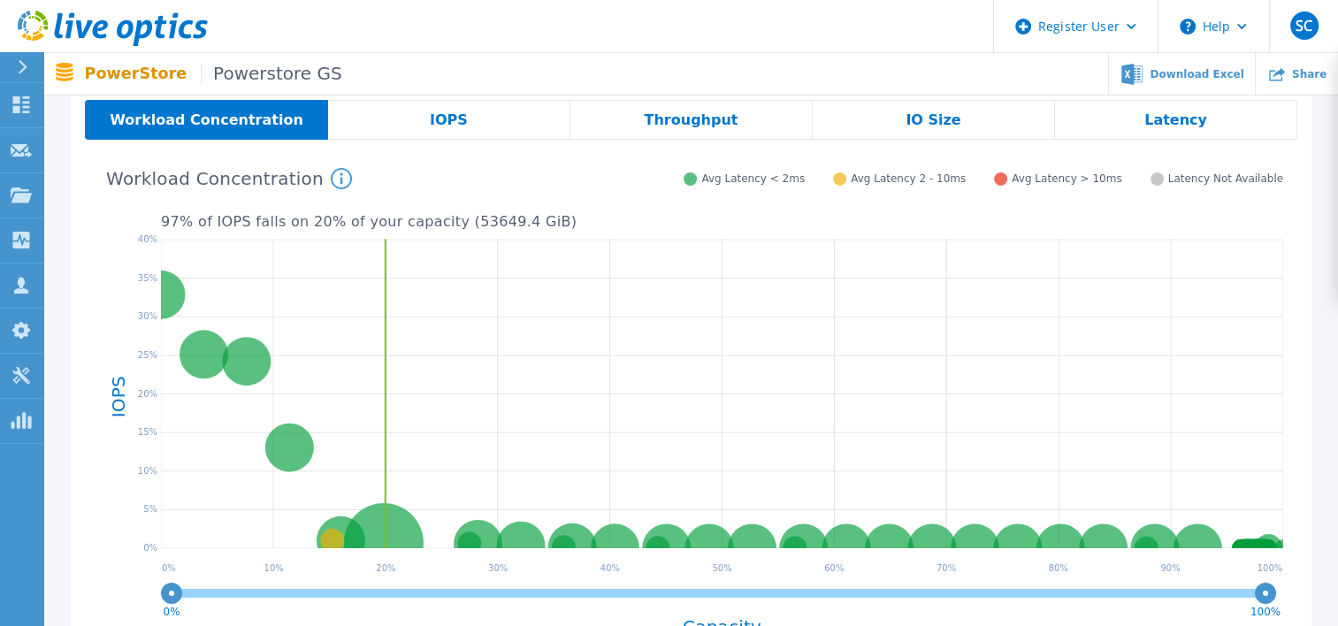
click at [456, 113] on span "IOPS" at bounding box center [449, 120] width 38 height 14
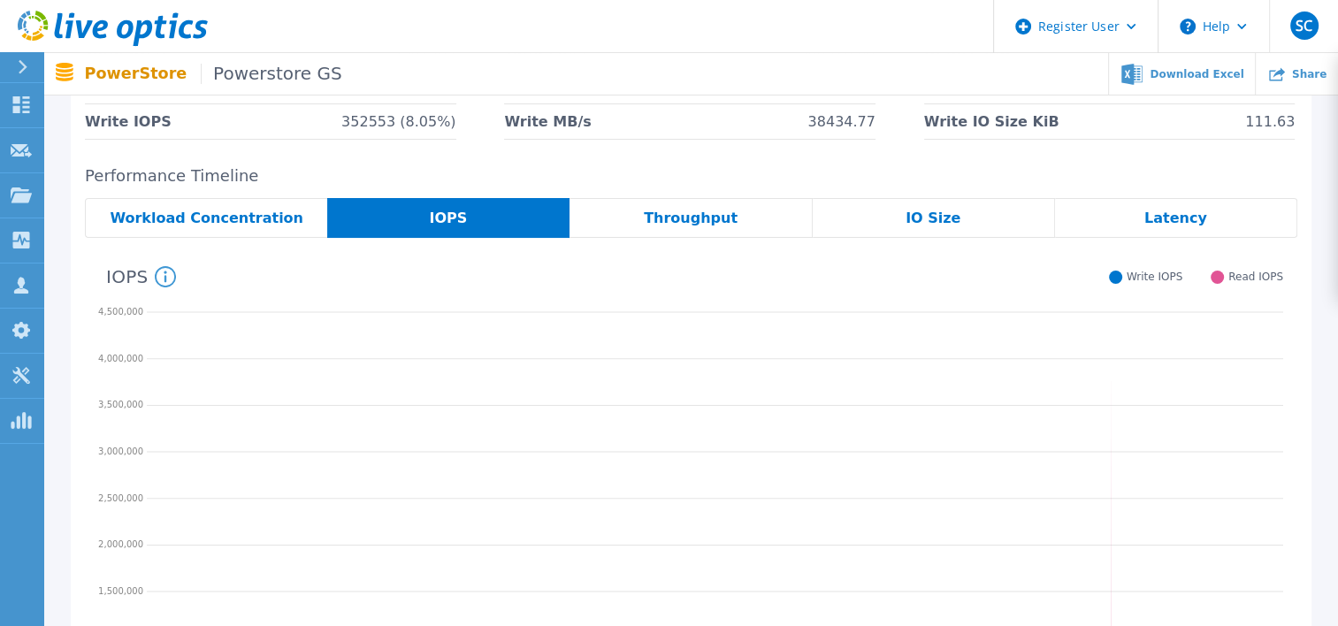
scroll to position [233, 0]
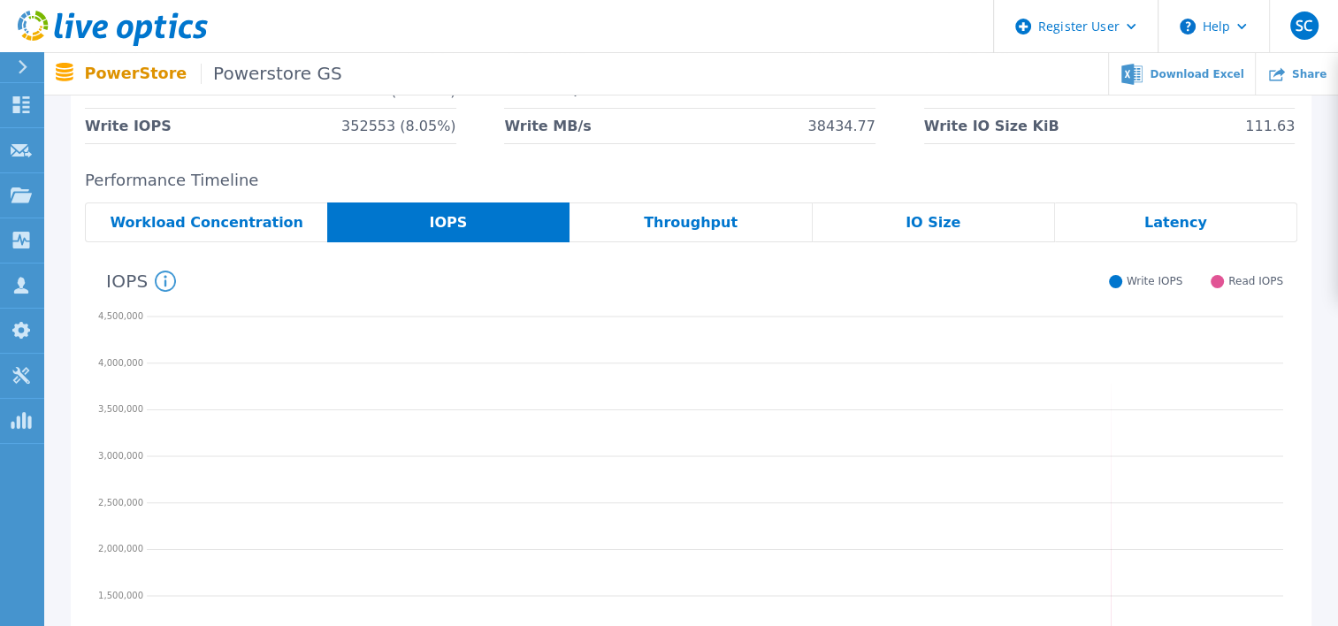
click at [678, 224] on span "Throughput" at bounding box center [691, 223] width 94 height 14
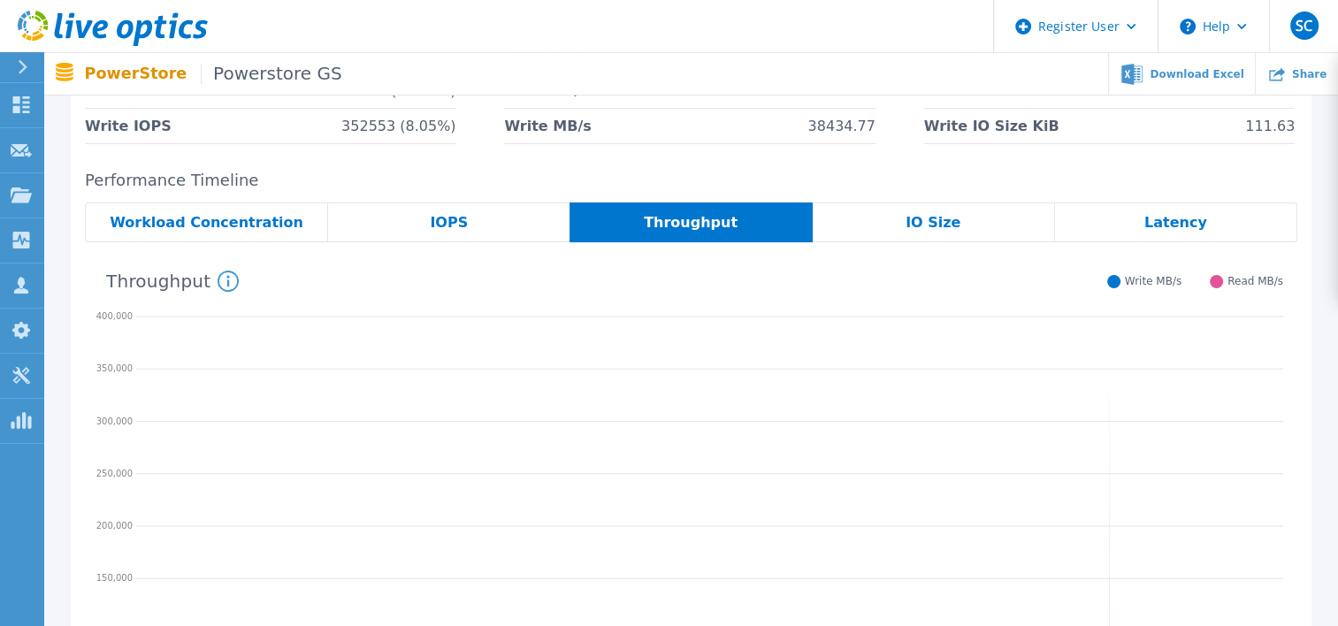
click at [930, 221] on span "IO Size" at bounding box center [933, 223] width 55 height 14
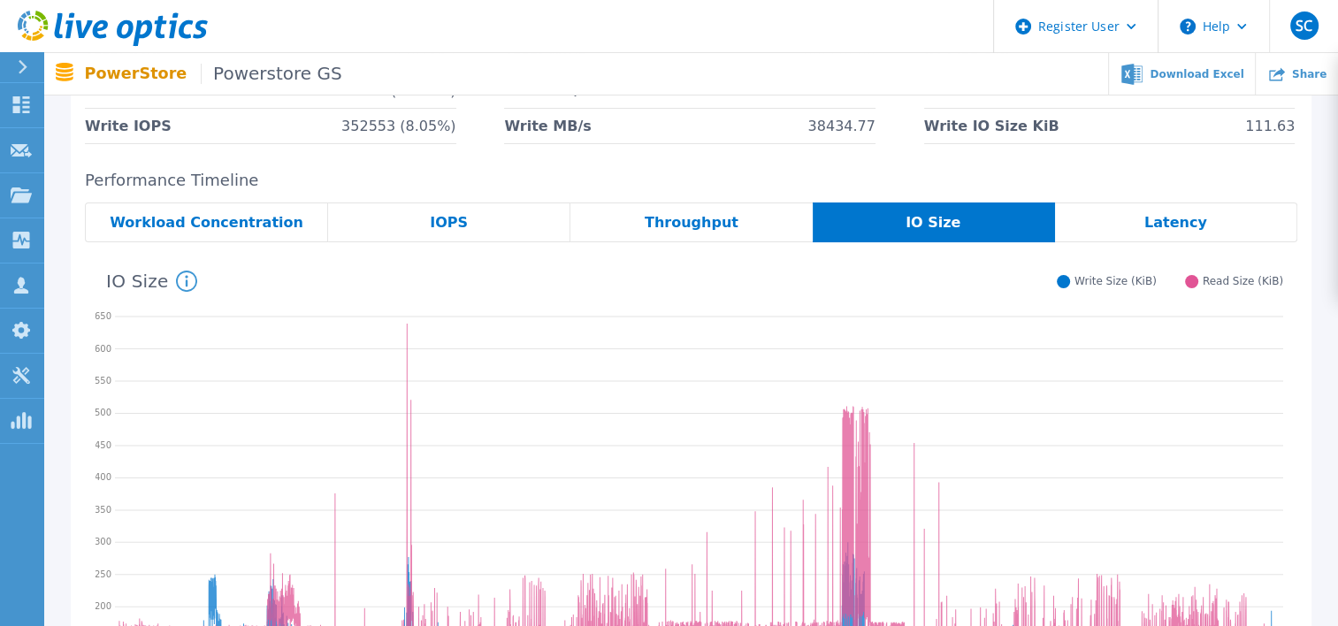
click at [1158, 227] on span "Latency" at bounding box center [1175, 223] width 63 height 14
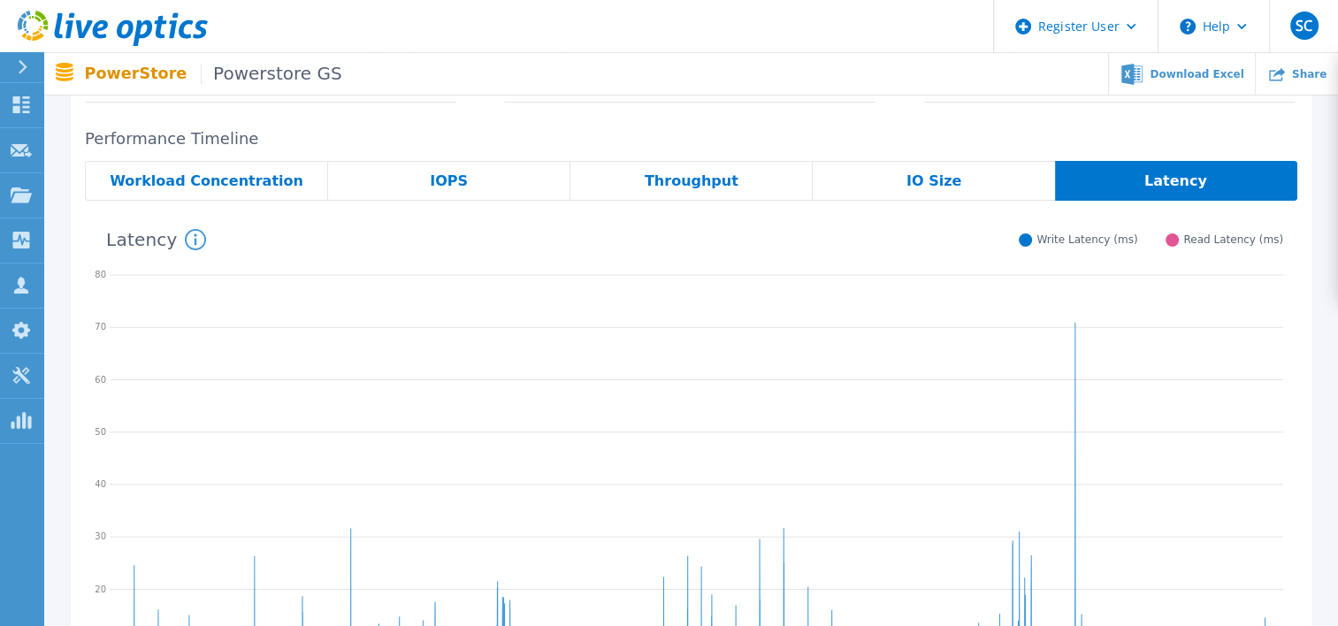
scroll to position [0, 0]
